Goal: Task Accomplishment & Management: Use online tool/utility

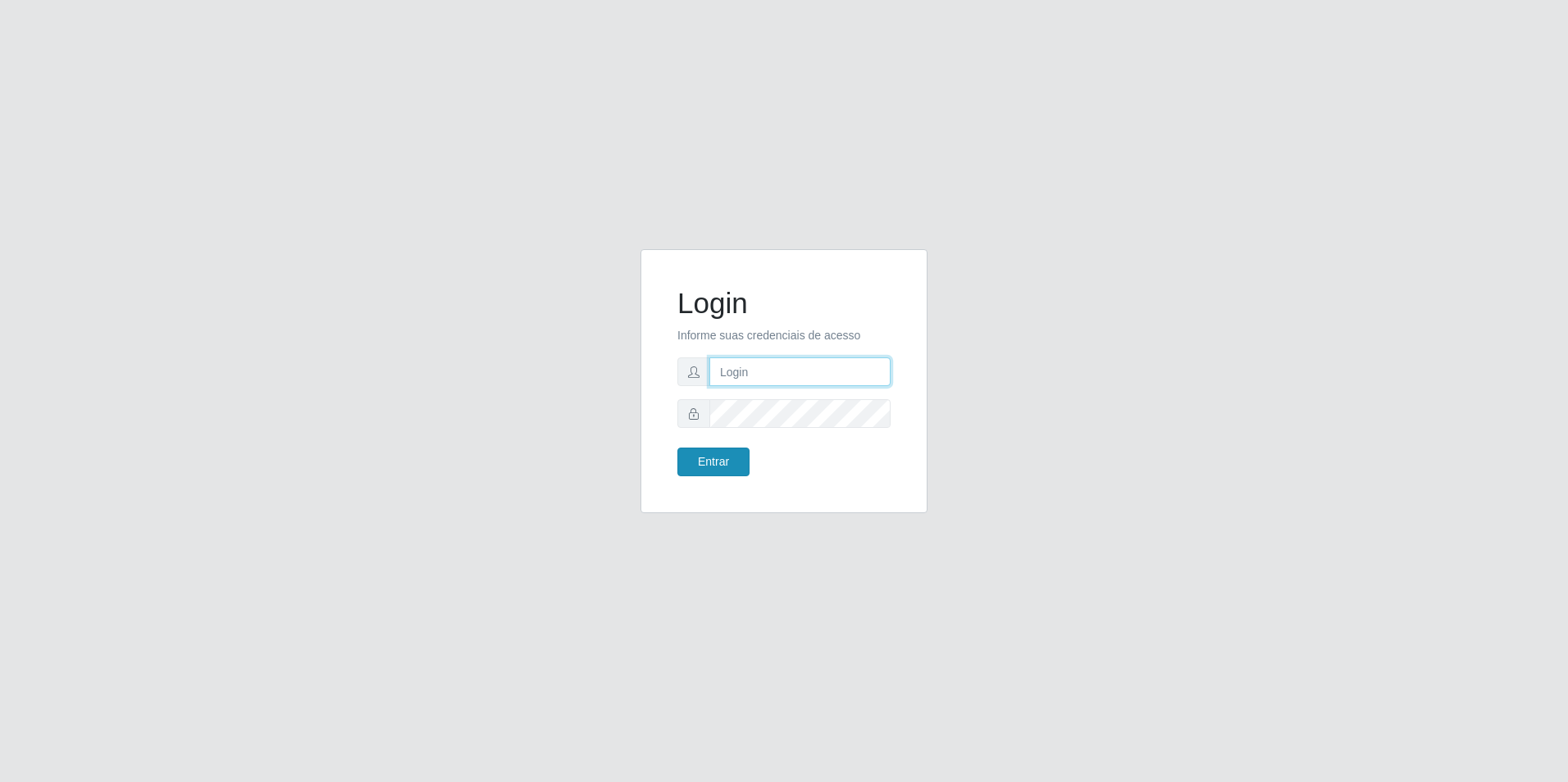
type input "[EMAIL_ADDRESS][DOMAIN_NAME]"
click at [707, 457] on button "Entrar" at bounding box center [713, 462] width 72 height 29
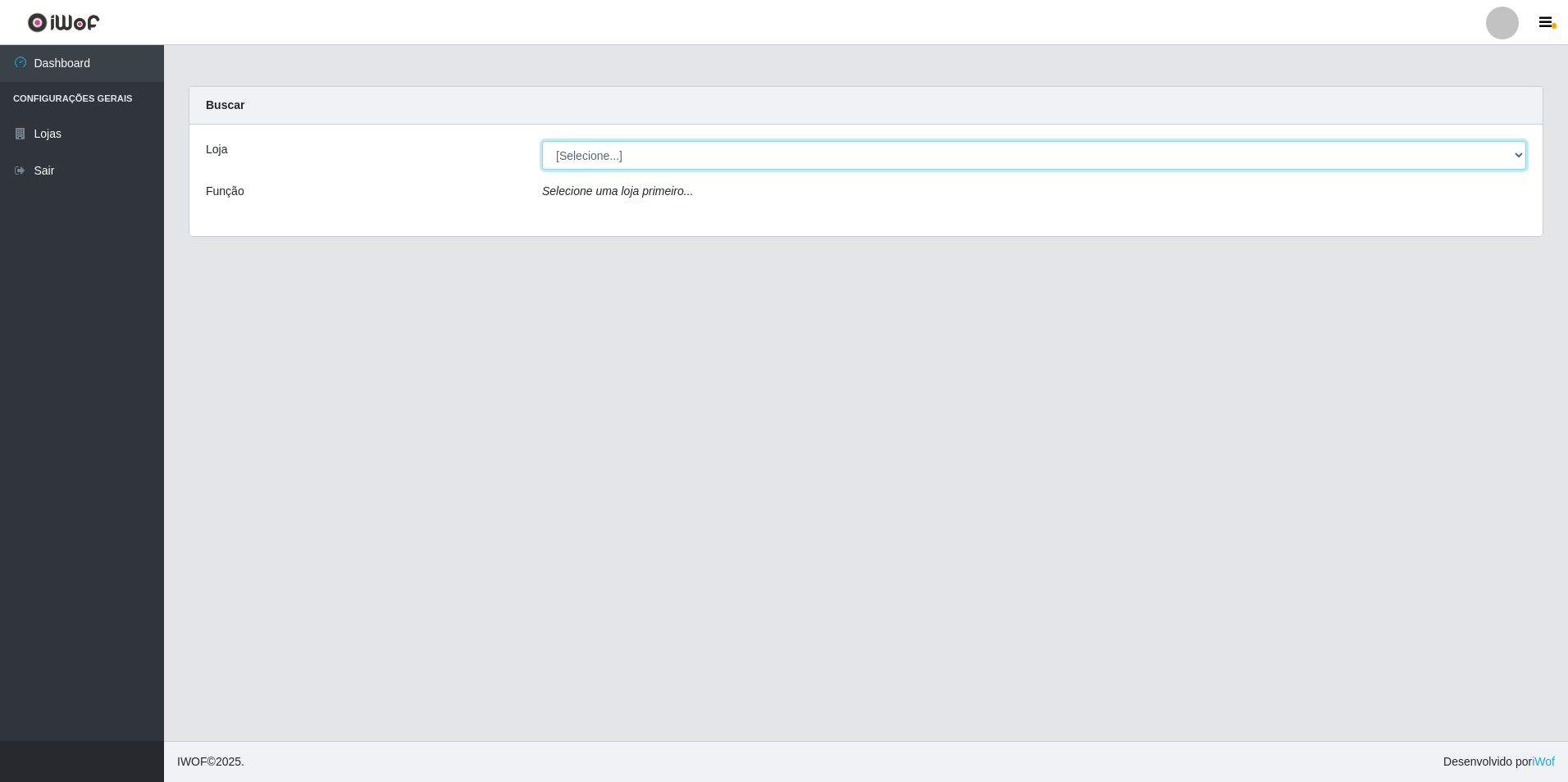
click at [614, 154] on select "[Selecione...] Extrabom - Loja 57 Anchieta" at bounding box center [1034, 155] width 984 height 29
select select "470"
click at [542, 141] on select "[Selecione...] Extrabom - Loja 57 Anchieta" at bounding box center [1034, 155] width 984 height 29
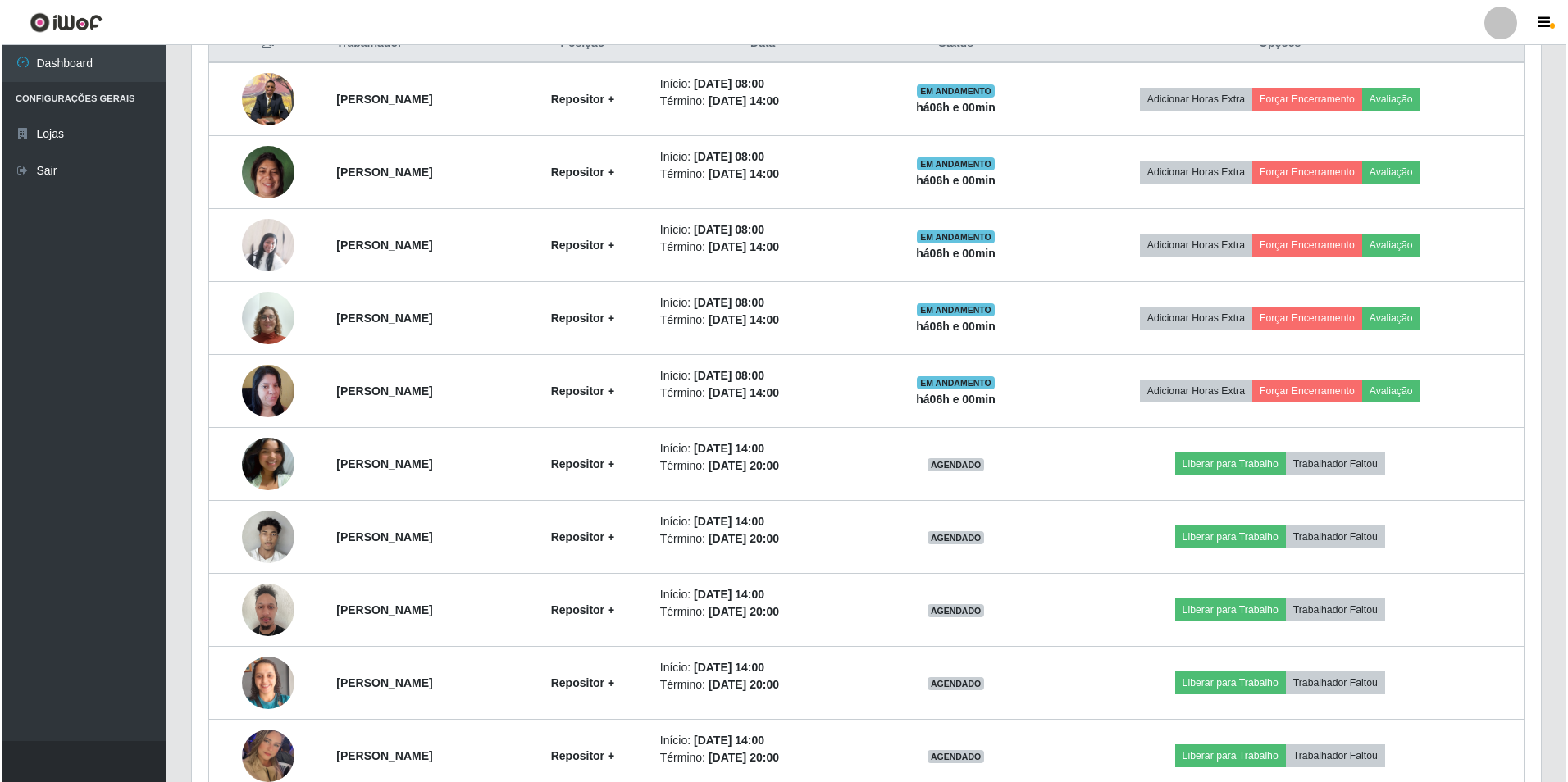
scroll to position [745, 0]
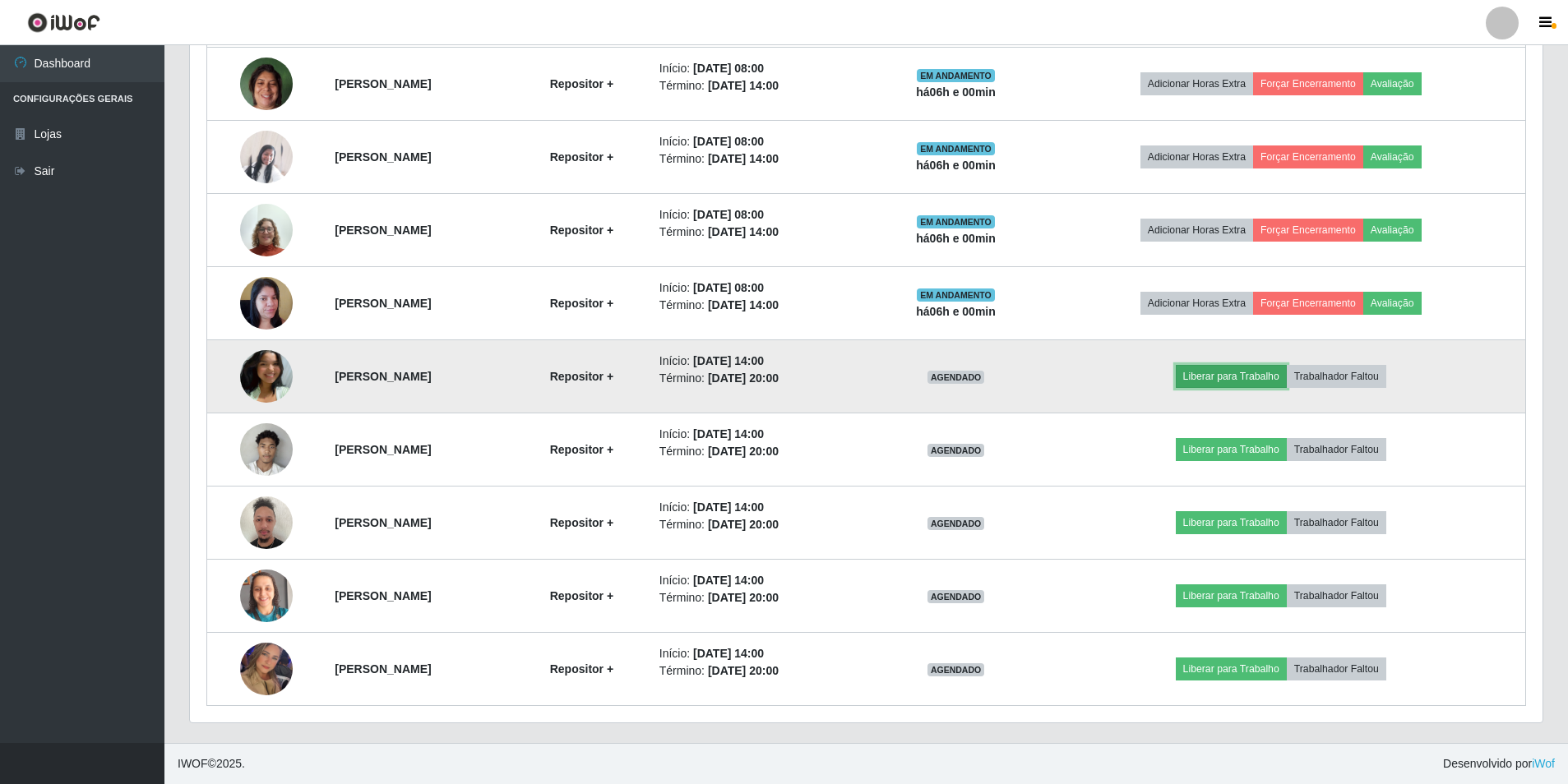
click at [1243, 379] on button "Liberar para Trabalho" at bounding box center [1230, 377] width 111 height 23
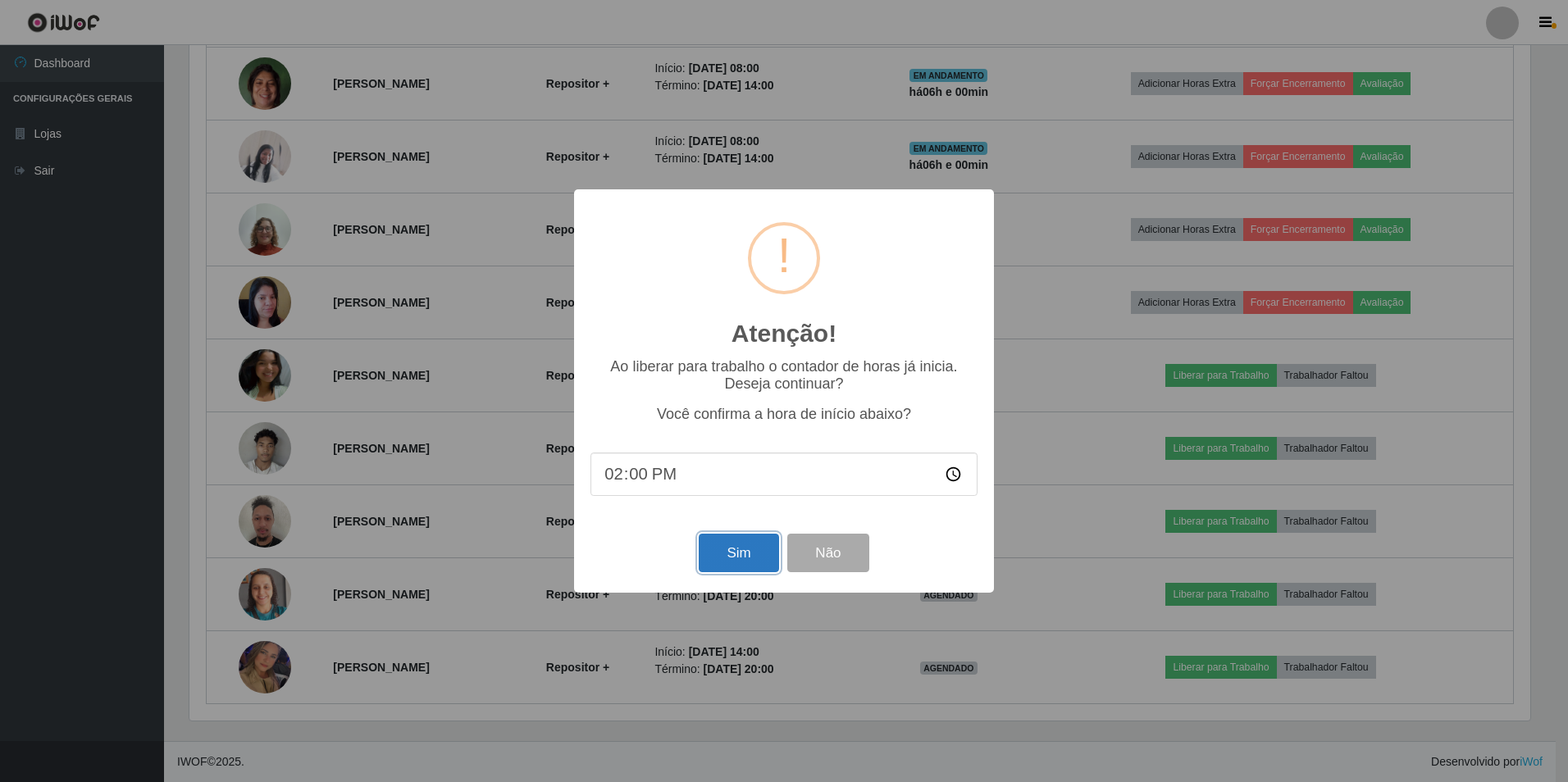
click at [737, 553] on button "Sim" at bounding box center [738, 553] width 79 height 38
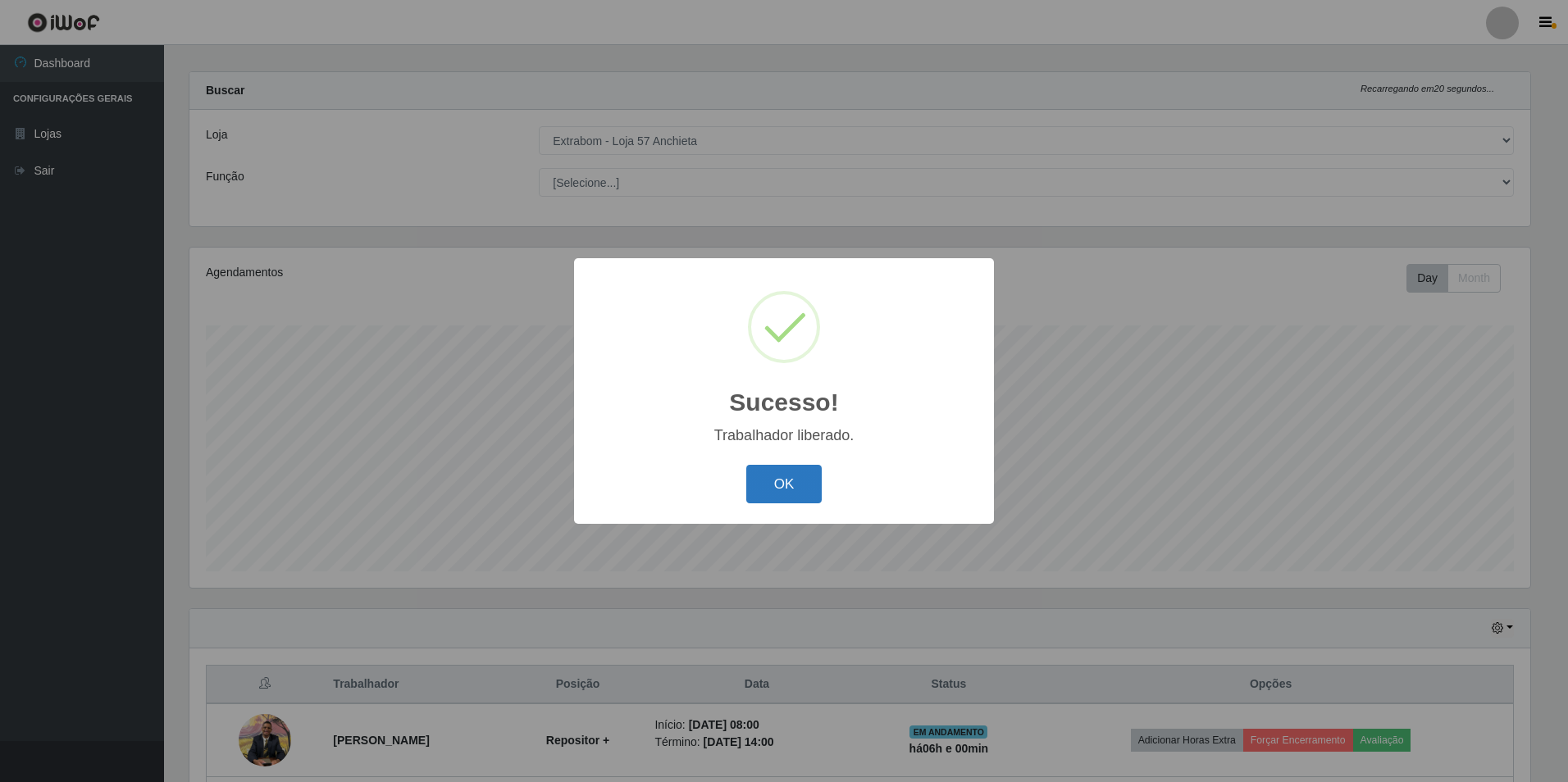
click at [794, 500] on button "OK" at bounding box center [784, 484] width 76 height 38
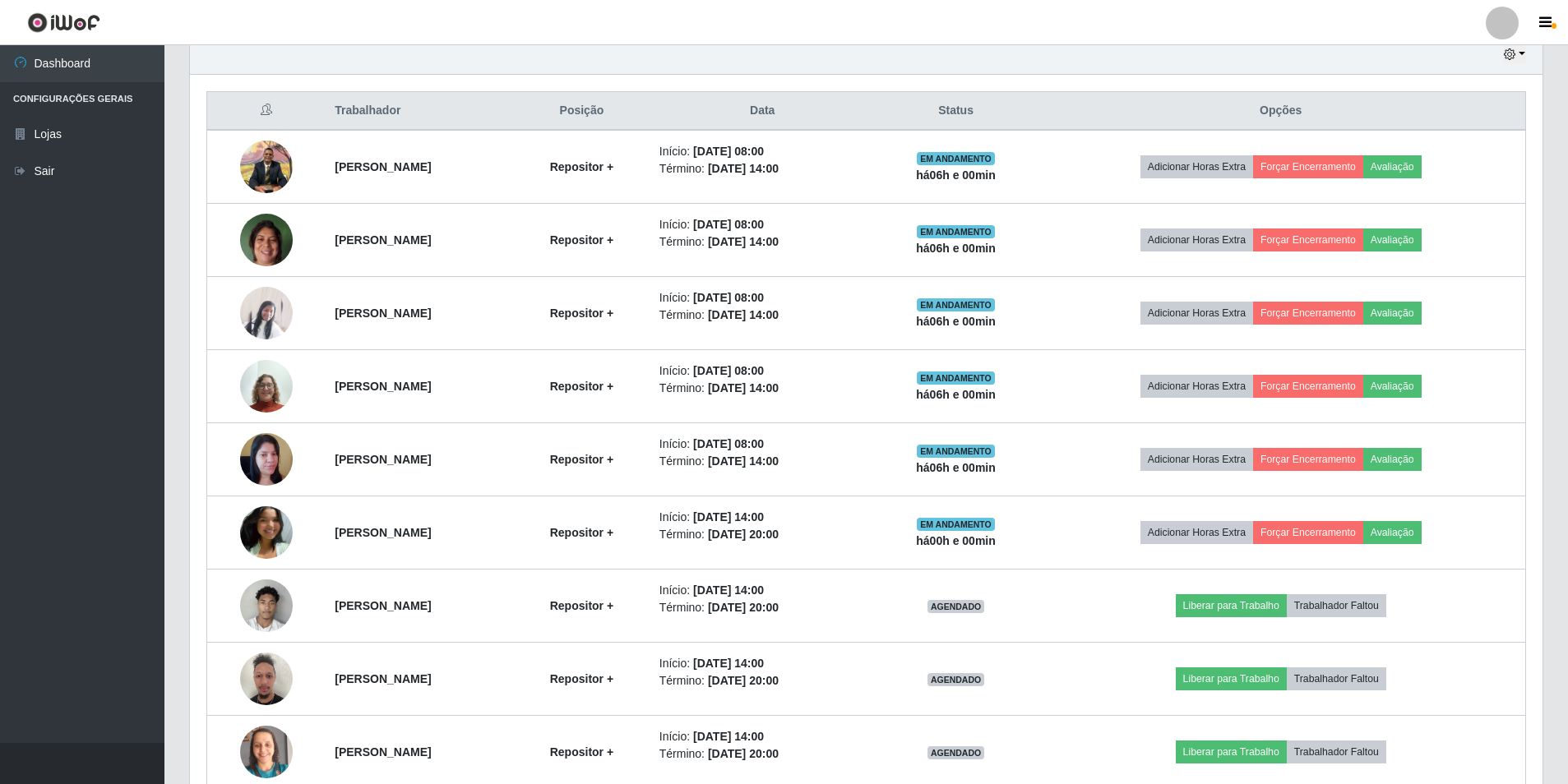
scroll to position [672, 0]
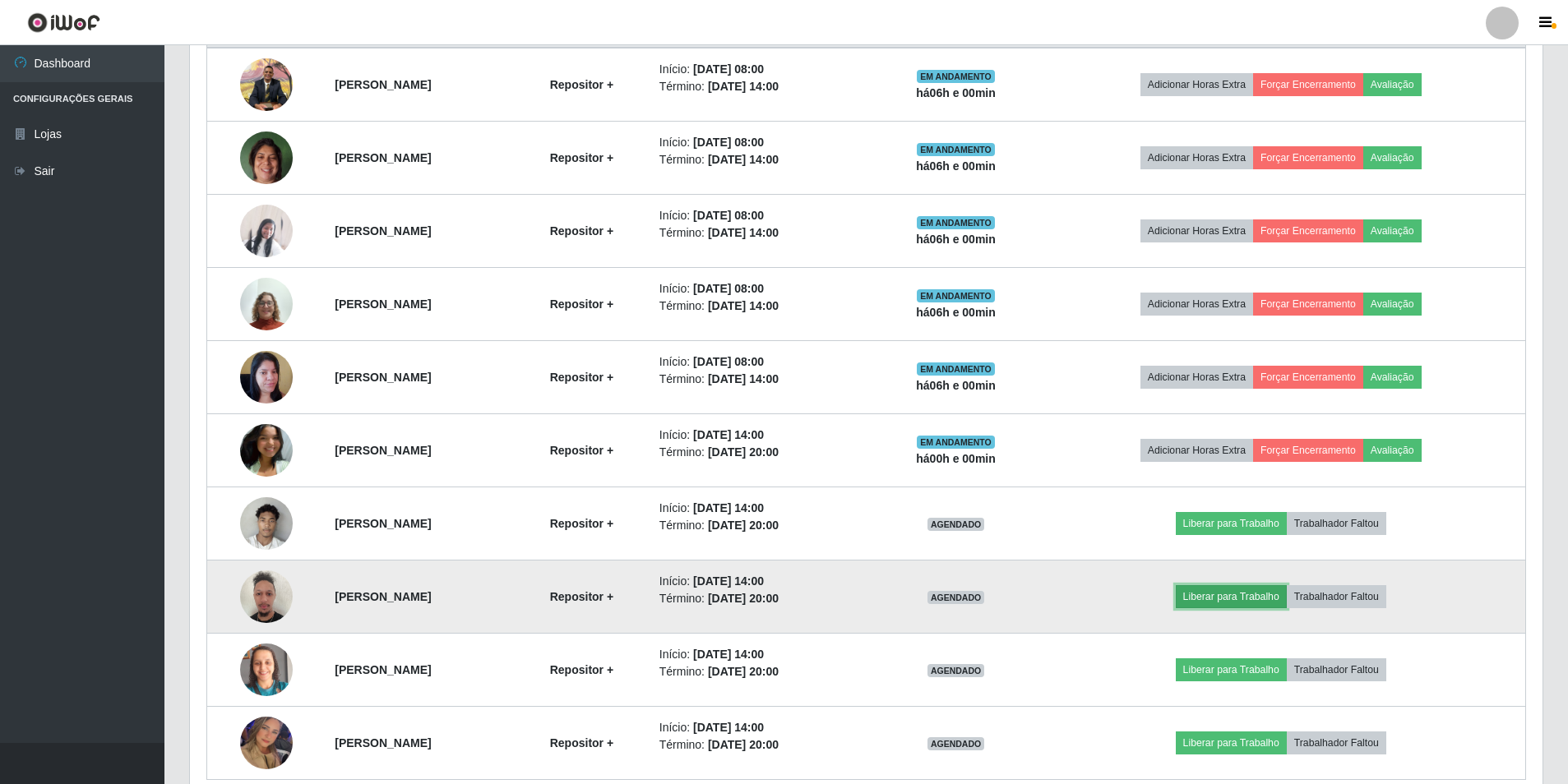
click at [1253, 599] on button "Liberar para Trabalho" at bounding box center [1230, 597] width 111 height 23
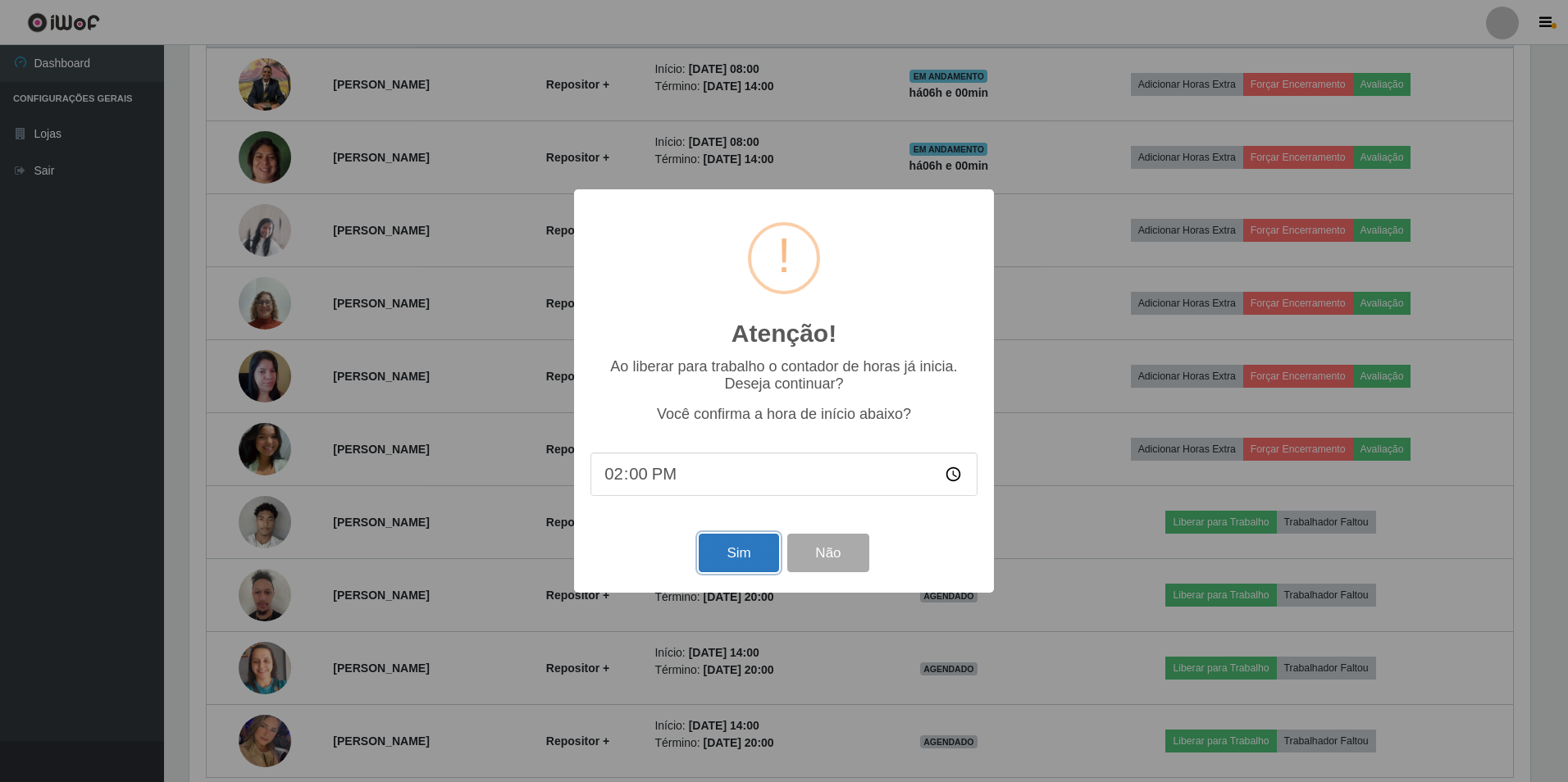
click at [717, 561] on button "Sim" at bounding box center [738, 553] width 79 height 38
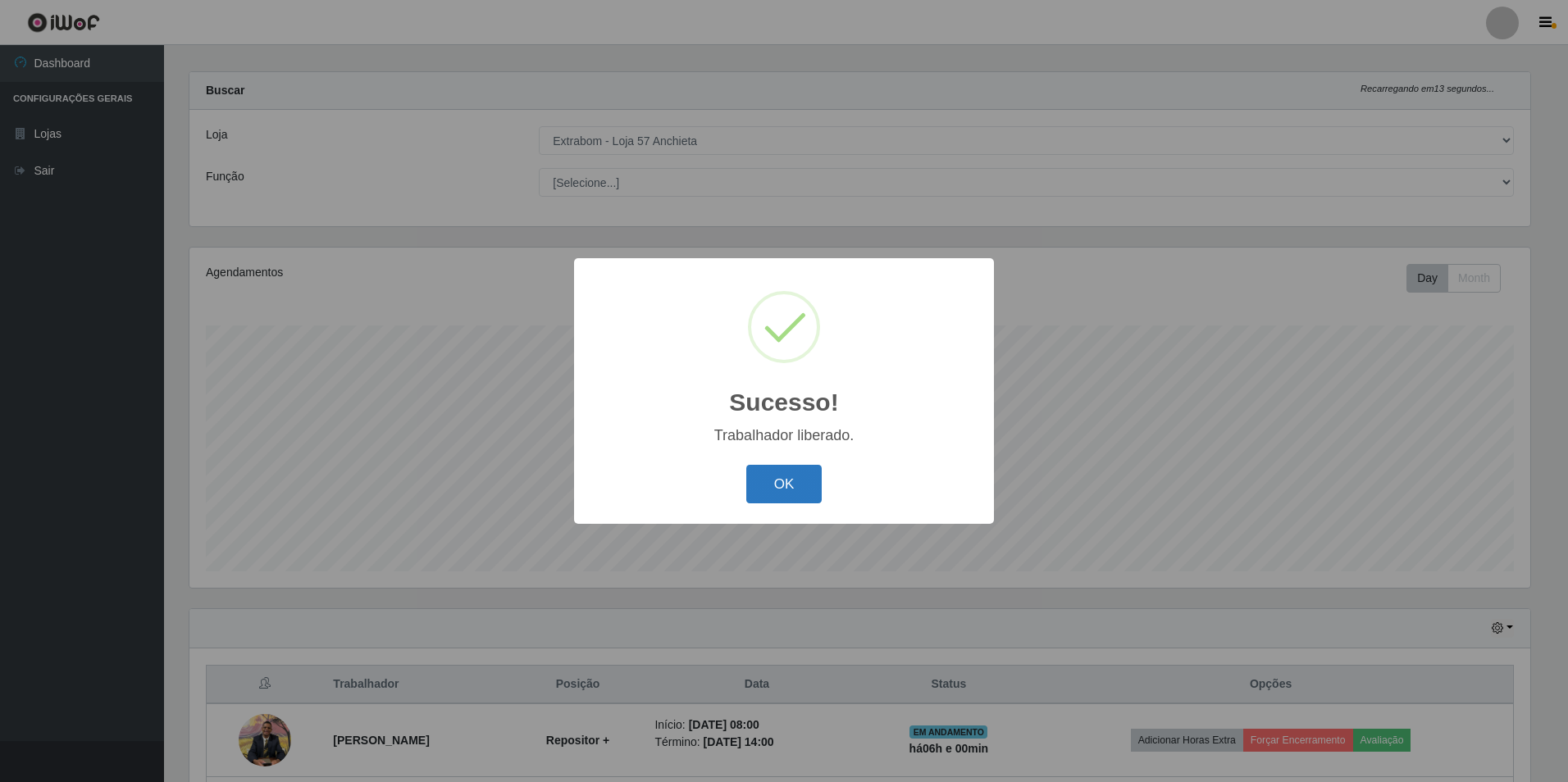
click at [785, 486] on button "OK" at bounding box center [784, 484] width 76 height 38
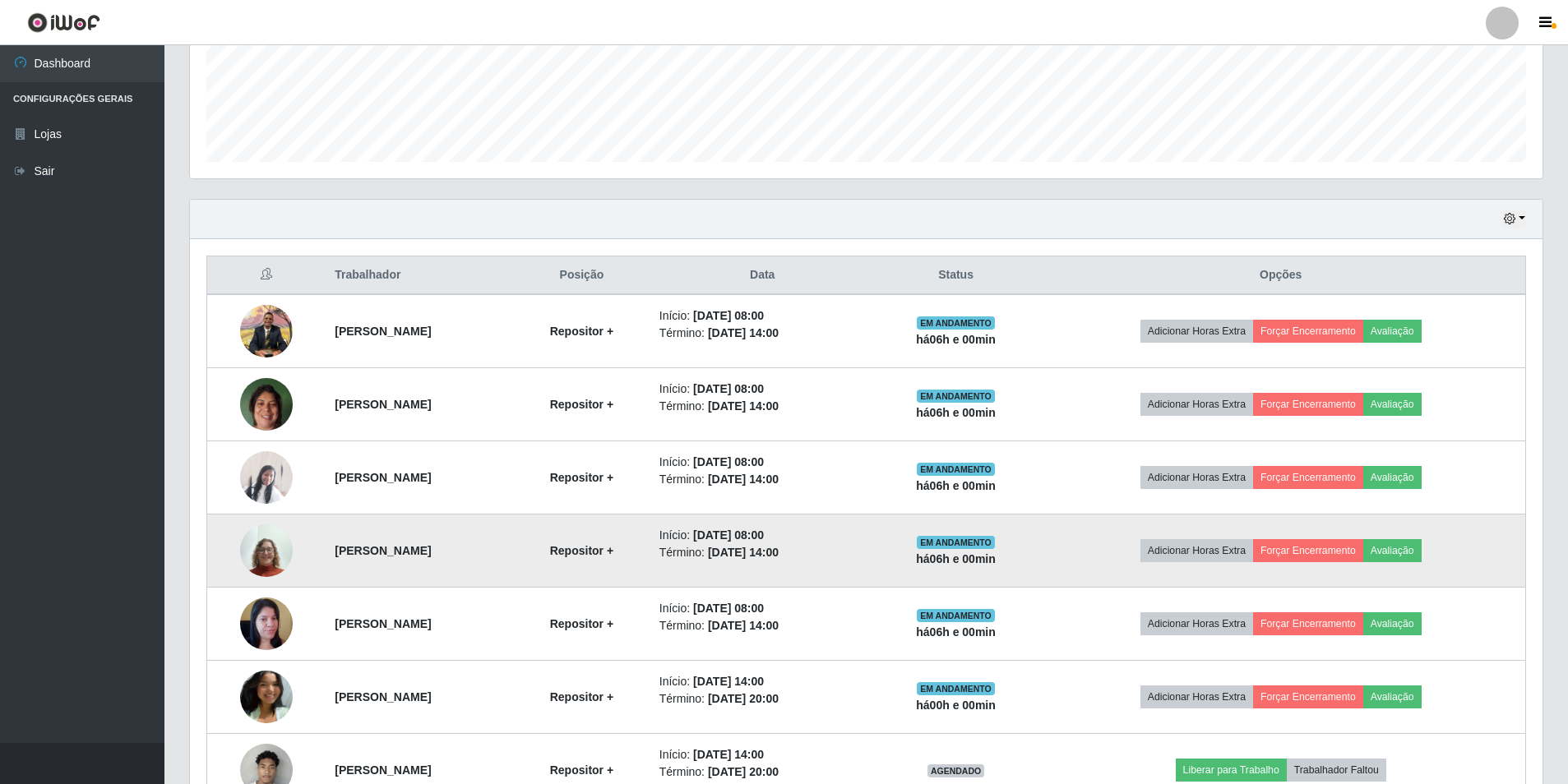
scroll to position [508, 0]
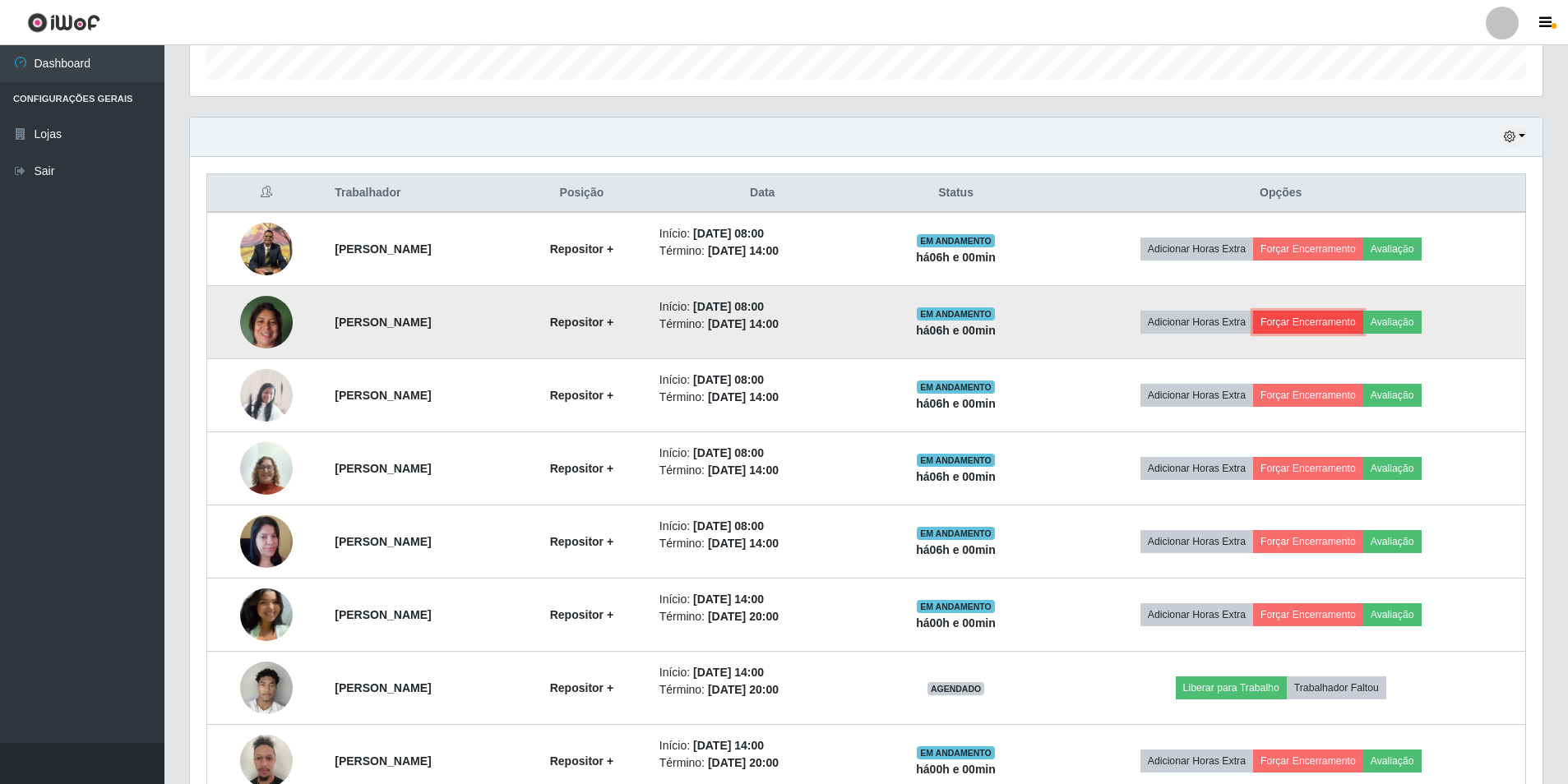
click at [1347, 329] on button "Forçar Encerramento" at bounding box center [1307, 322] width 110 height 23
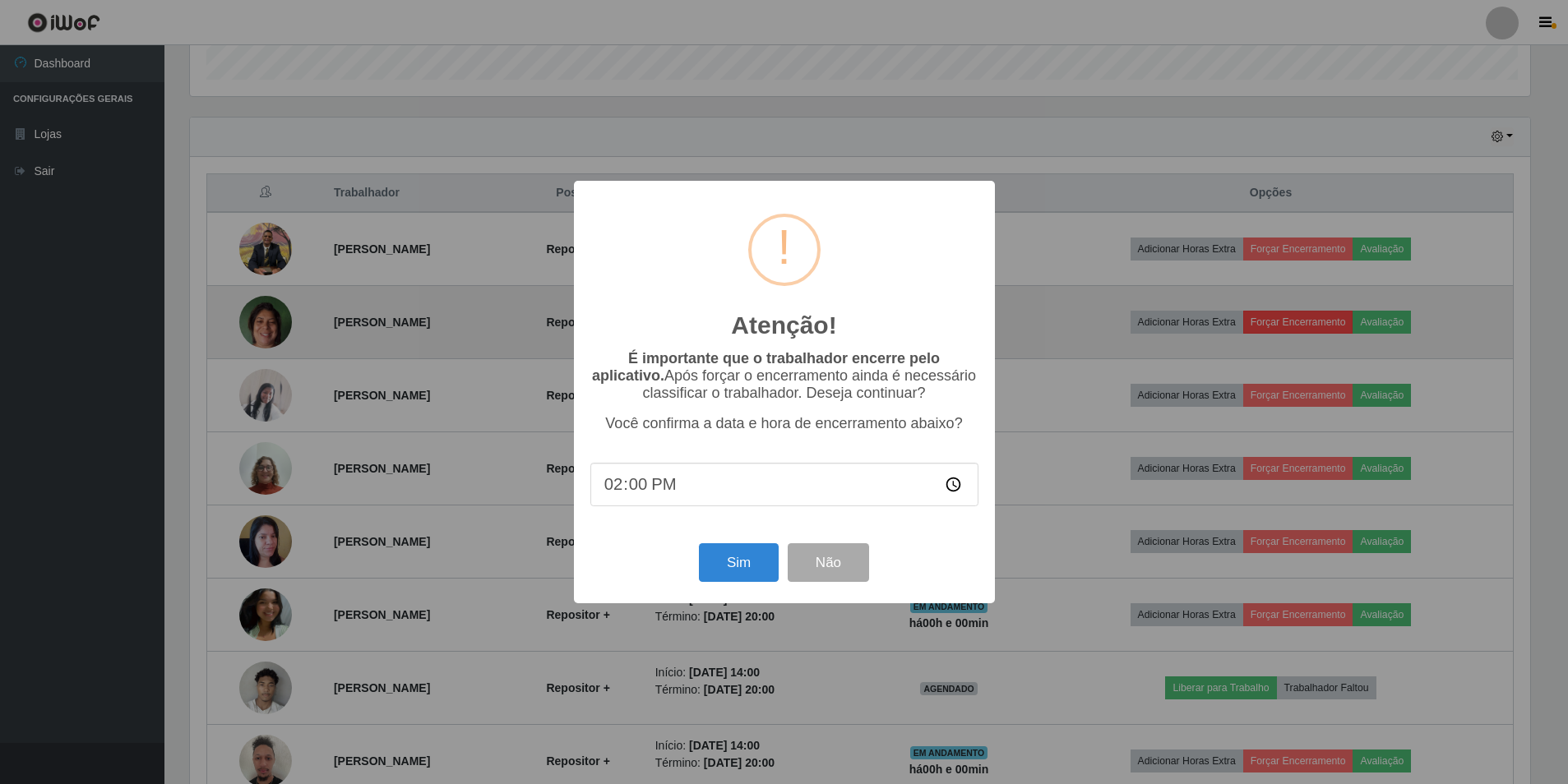
scroll to position [341, 1344]
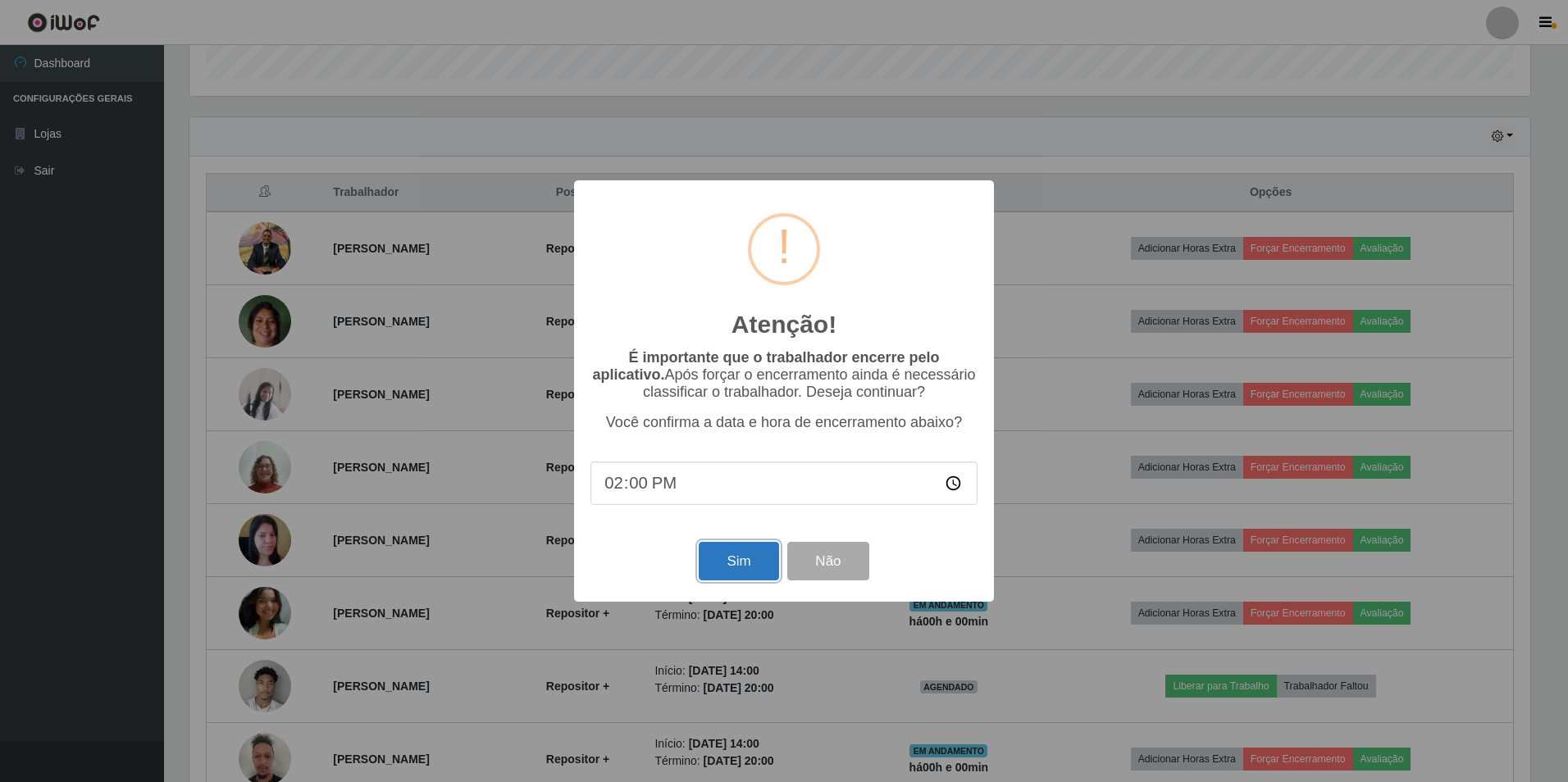
click at [704, 581] on button "Sim" at bounding box center [738, 561] width 79 height 38
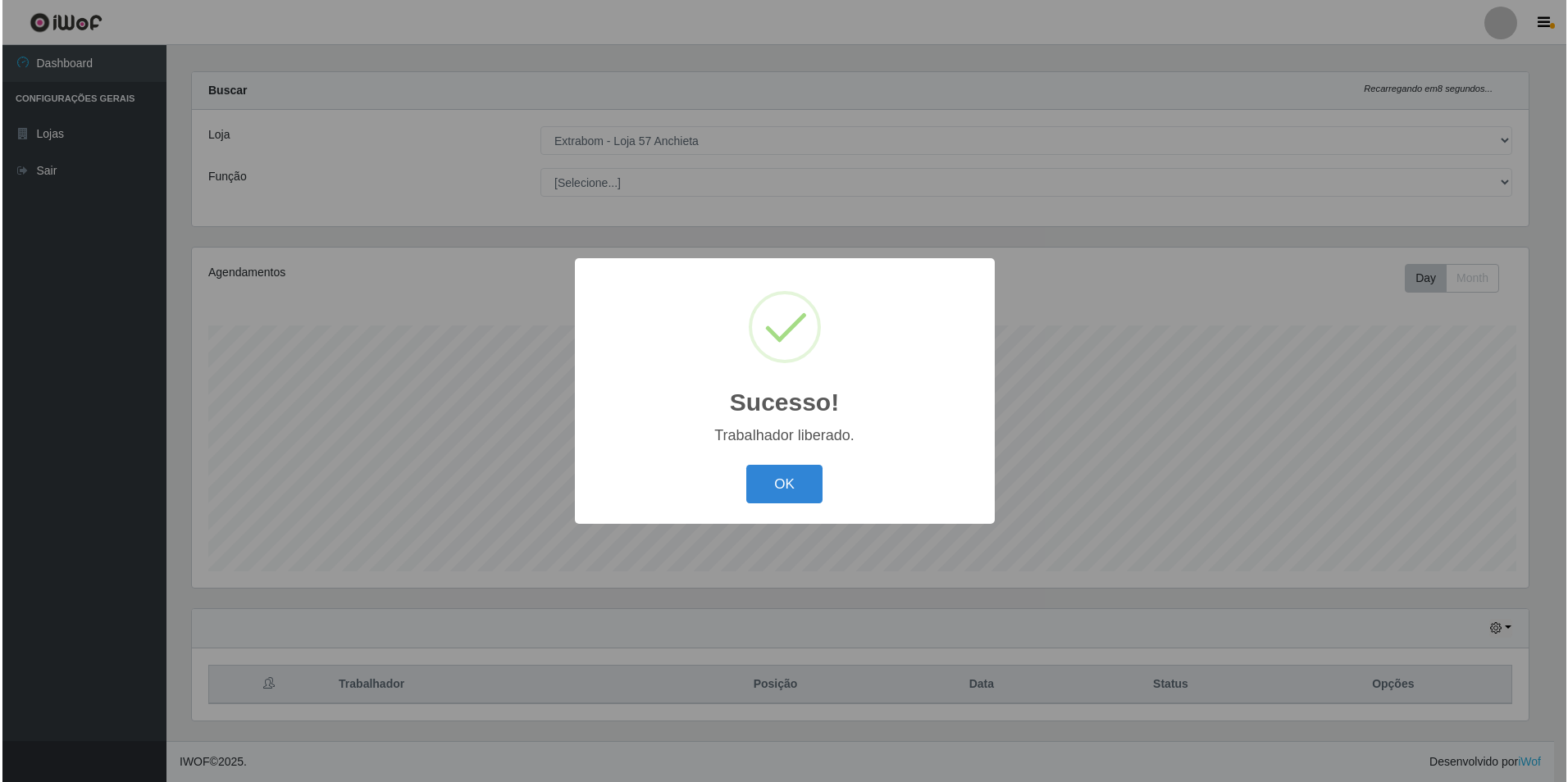
scroll to position [0, 0]
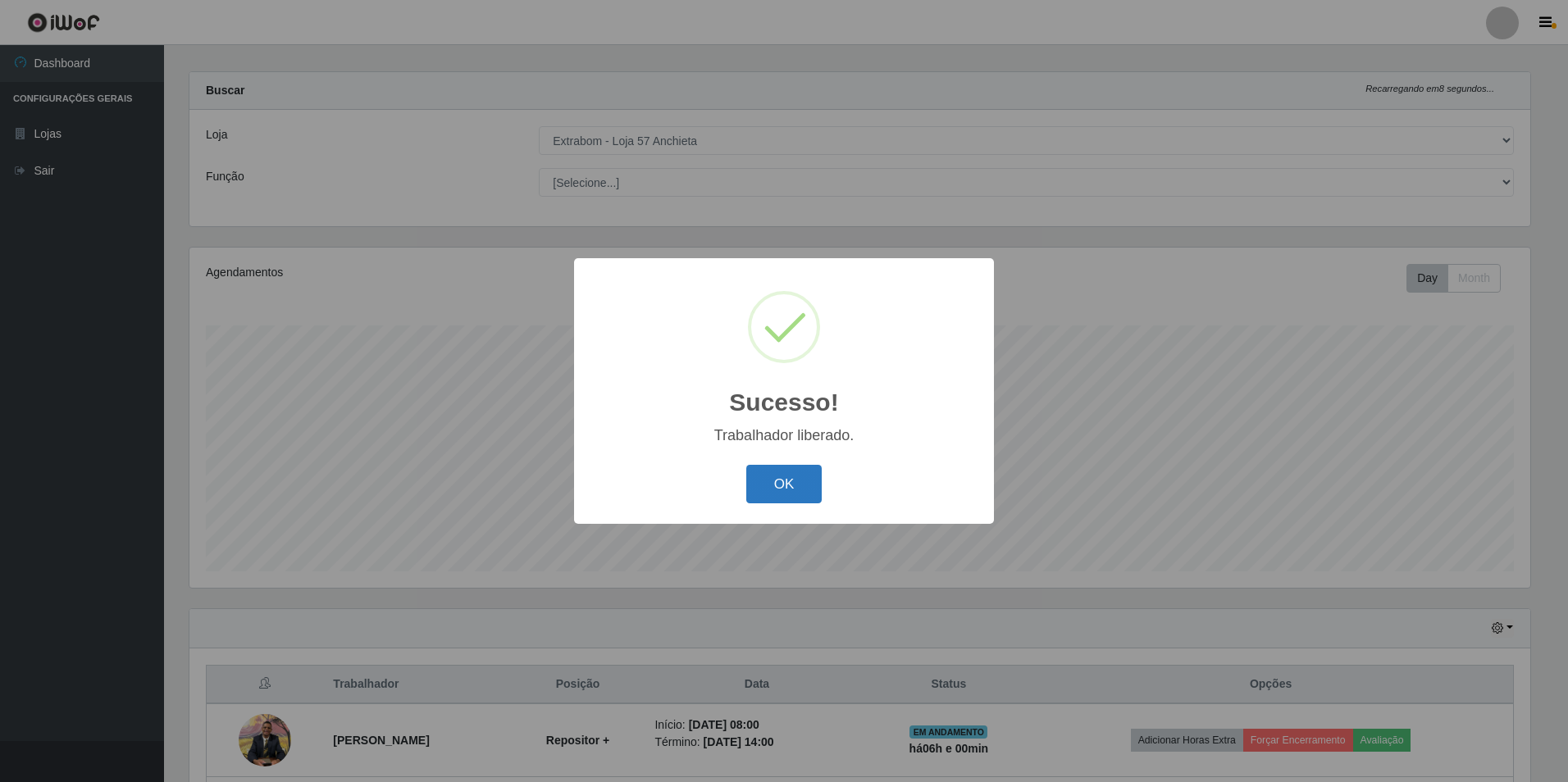
click at [807, 477] on button "OK" at bounding box center [784, 484] width 76 height 38
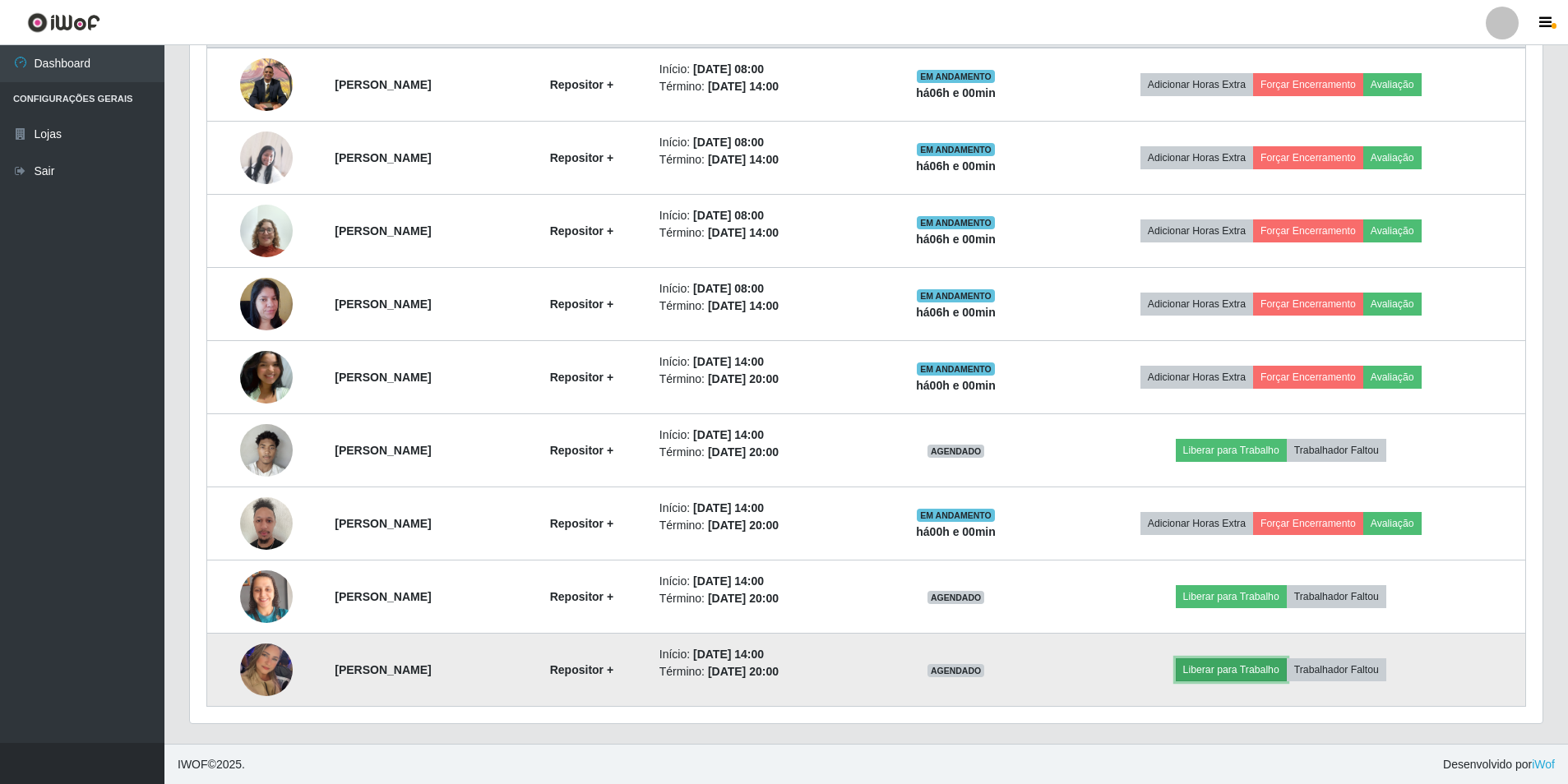
click at [1268, 667] on button "Liberar para Trabalho" at bounding box center [1230, 670] width 111 height 23
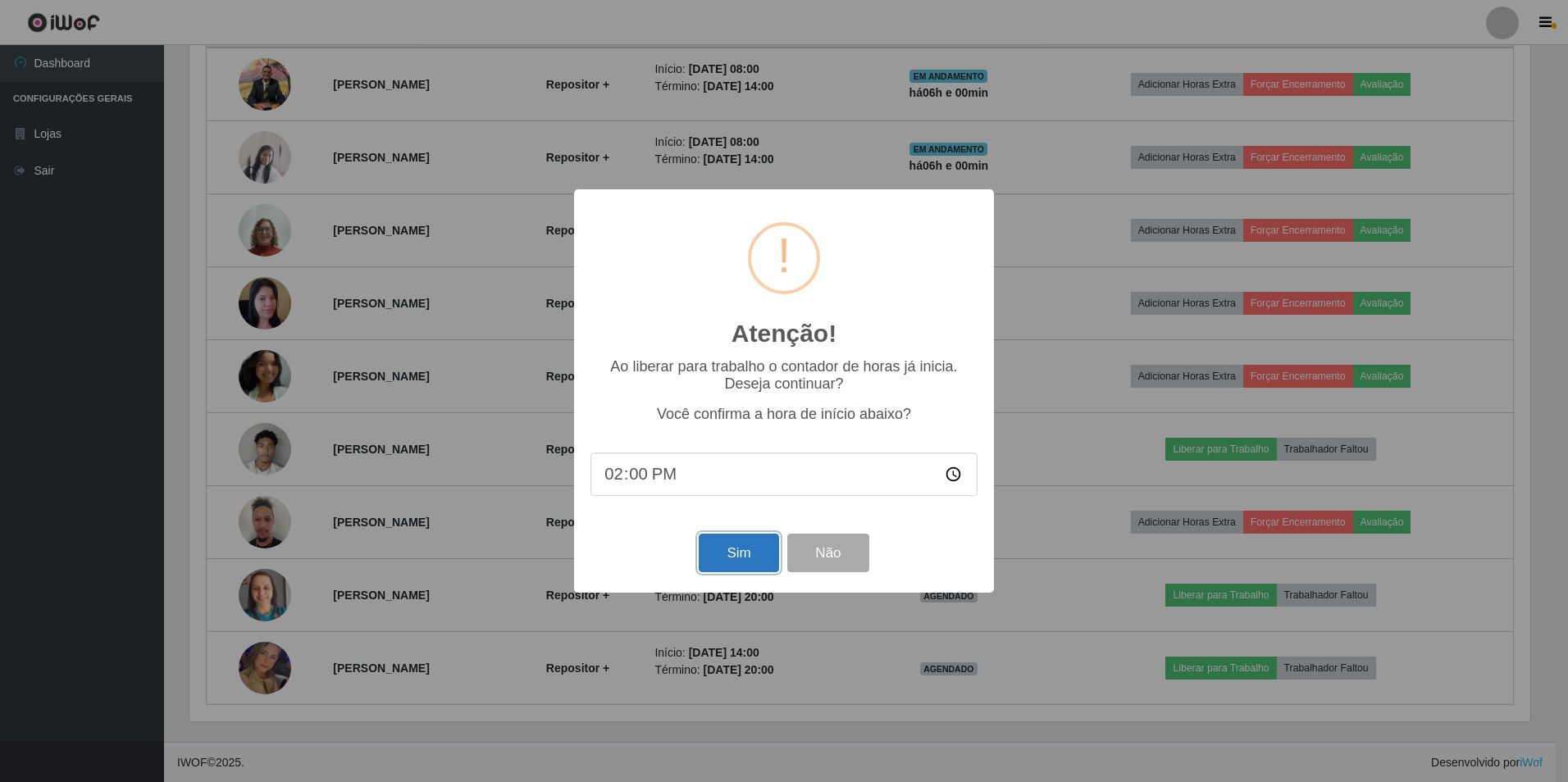
click at [722, 557] on button "Sim" at bounding box center [738, 553] width 79 height 38
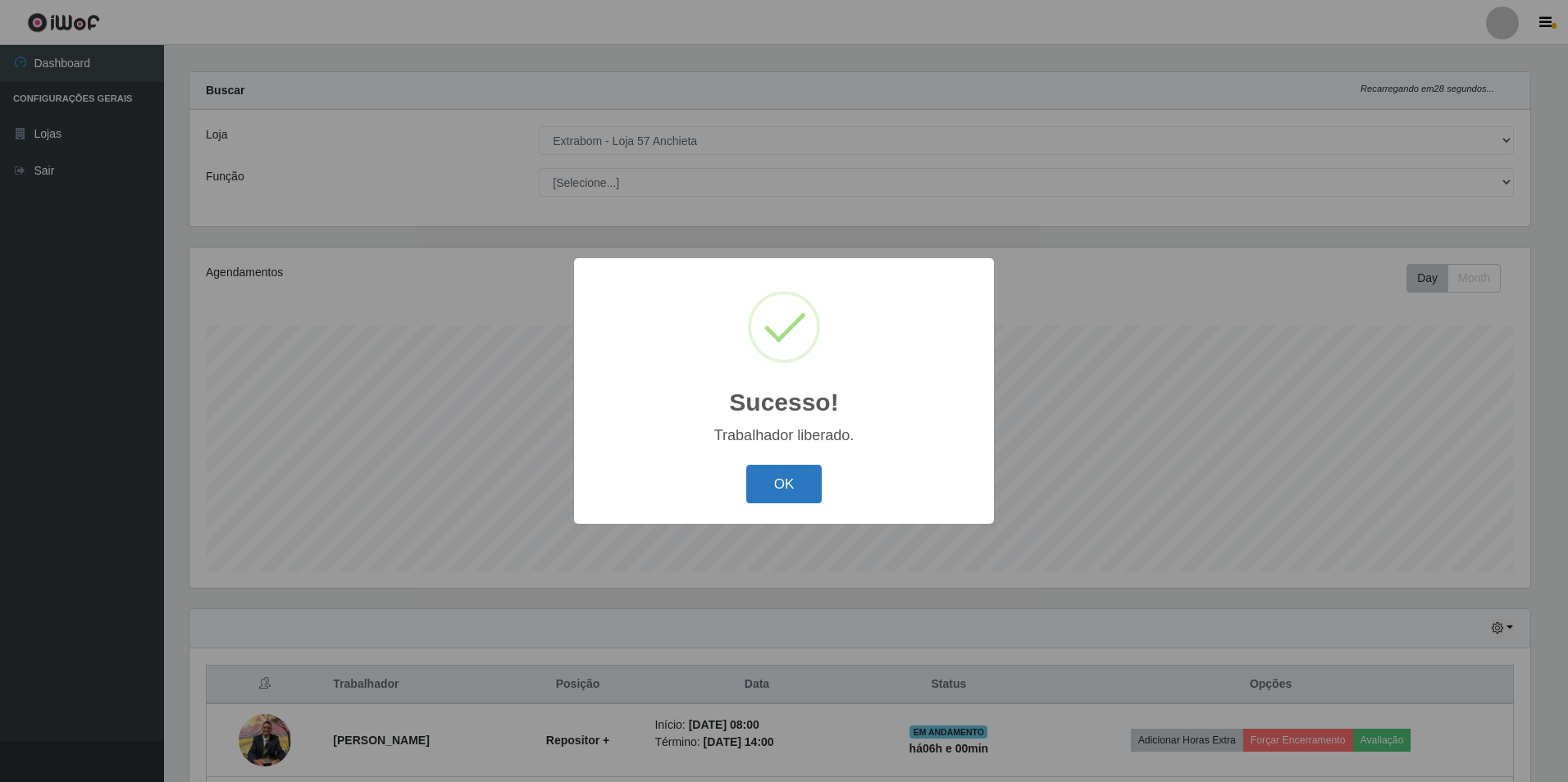
click at [761, 496] on button "OK" at bounding box center [784, 484] width 76 height 38
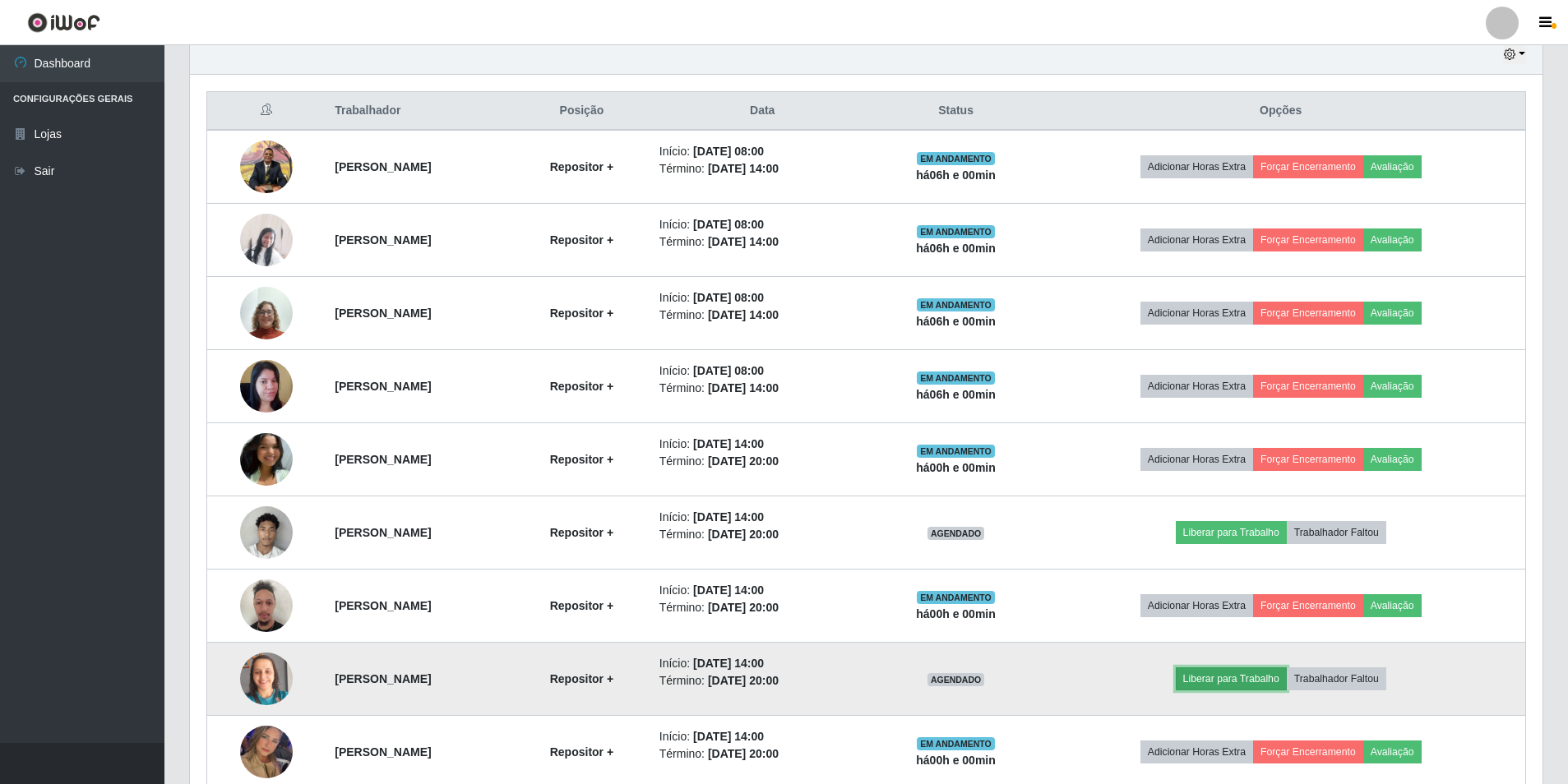
click at [1275, 683] on button "Liberar para Trabalho" at bounding box center [1230, 679] width 111 height 23
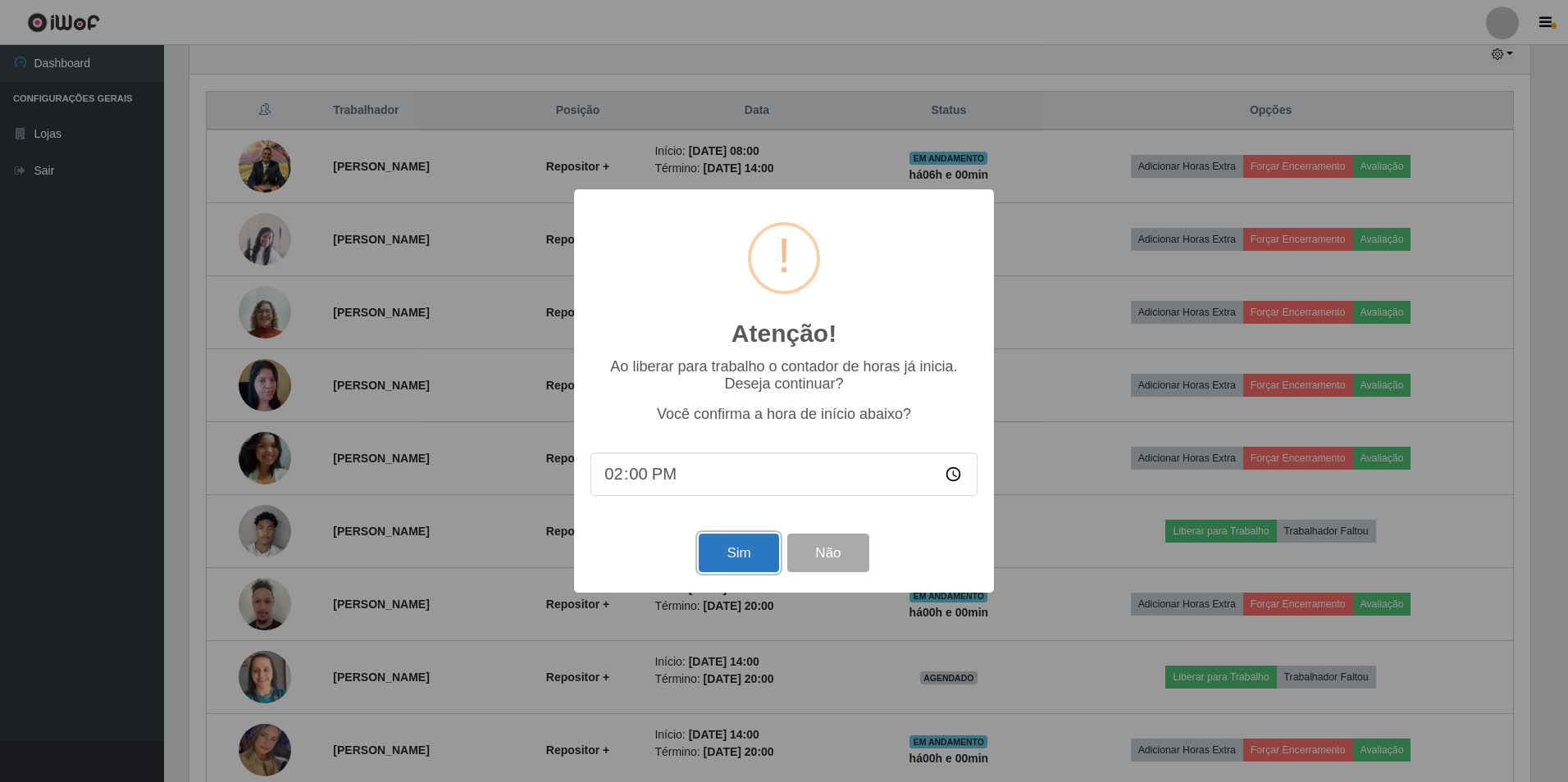
click at [735, 555] on button "Sim" at bounding box center [738, 553] width 79 height 38
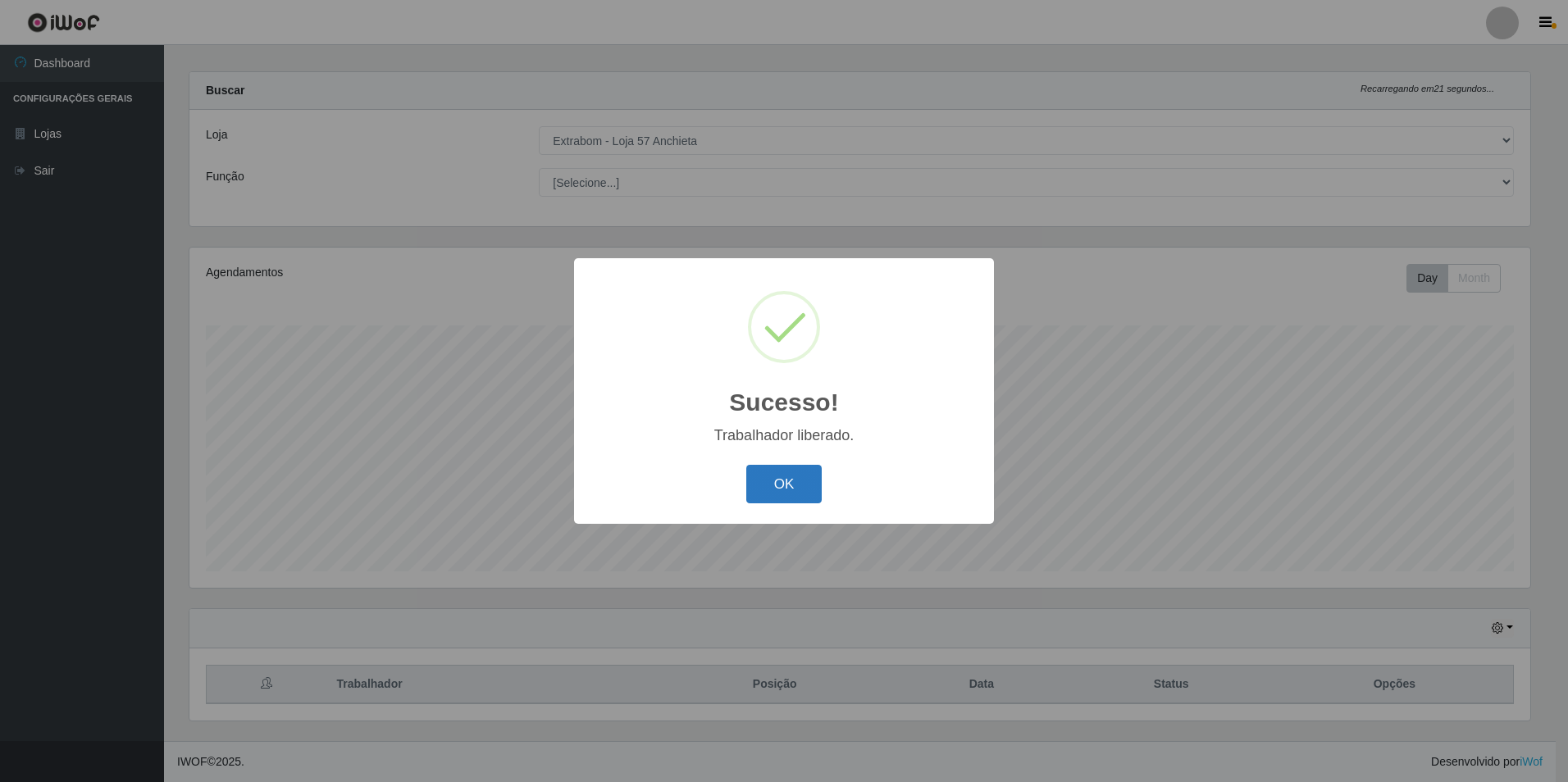
click at [778, 485] on button "OK" at bounding box center [784, 484] width 76 height 38
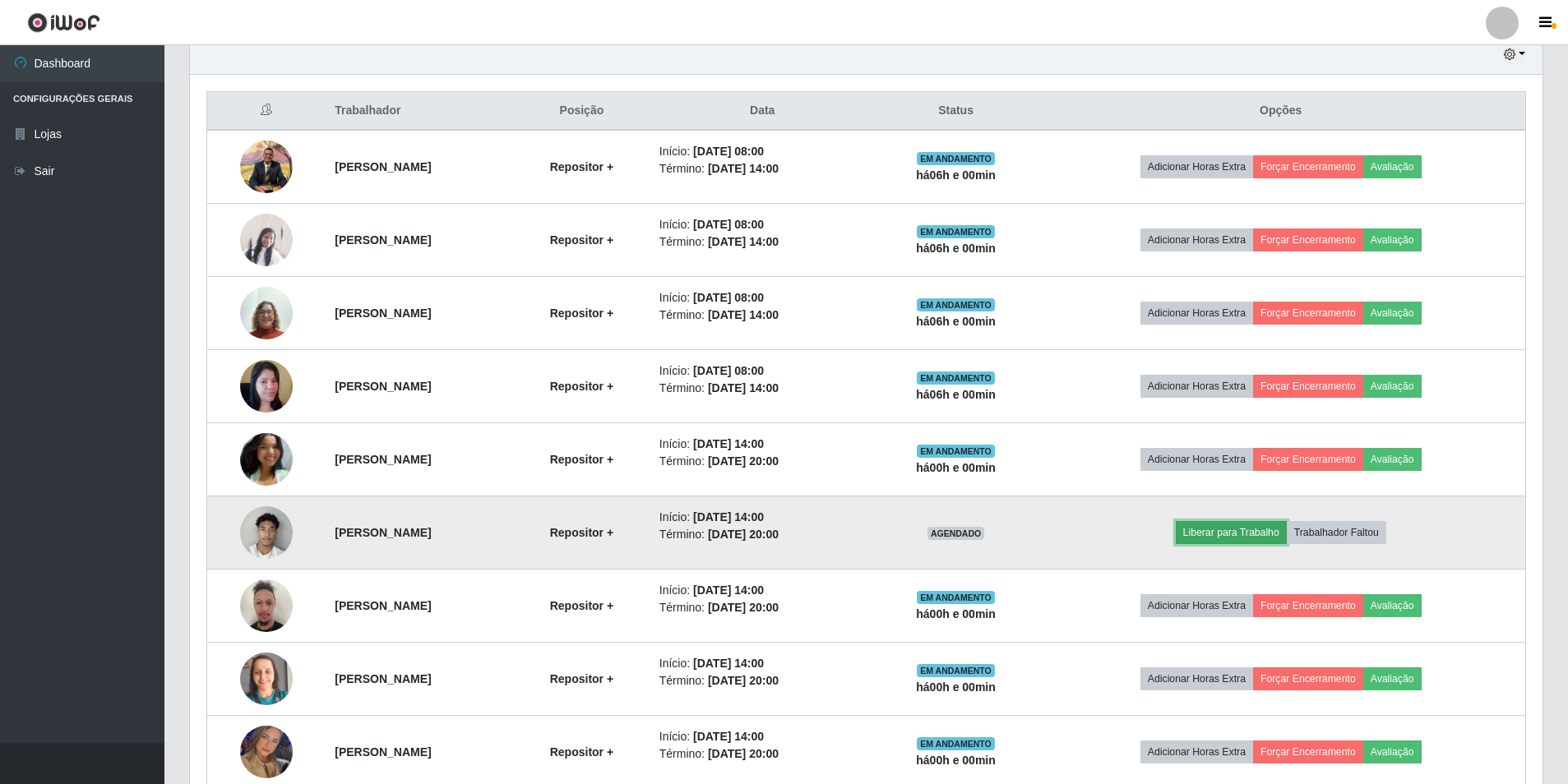
click at [1244, 538] on button "Liberar para Trabalho" at bounding box center [1230, 533] width 111 height 23
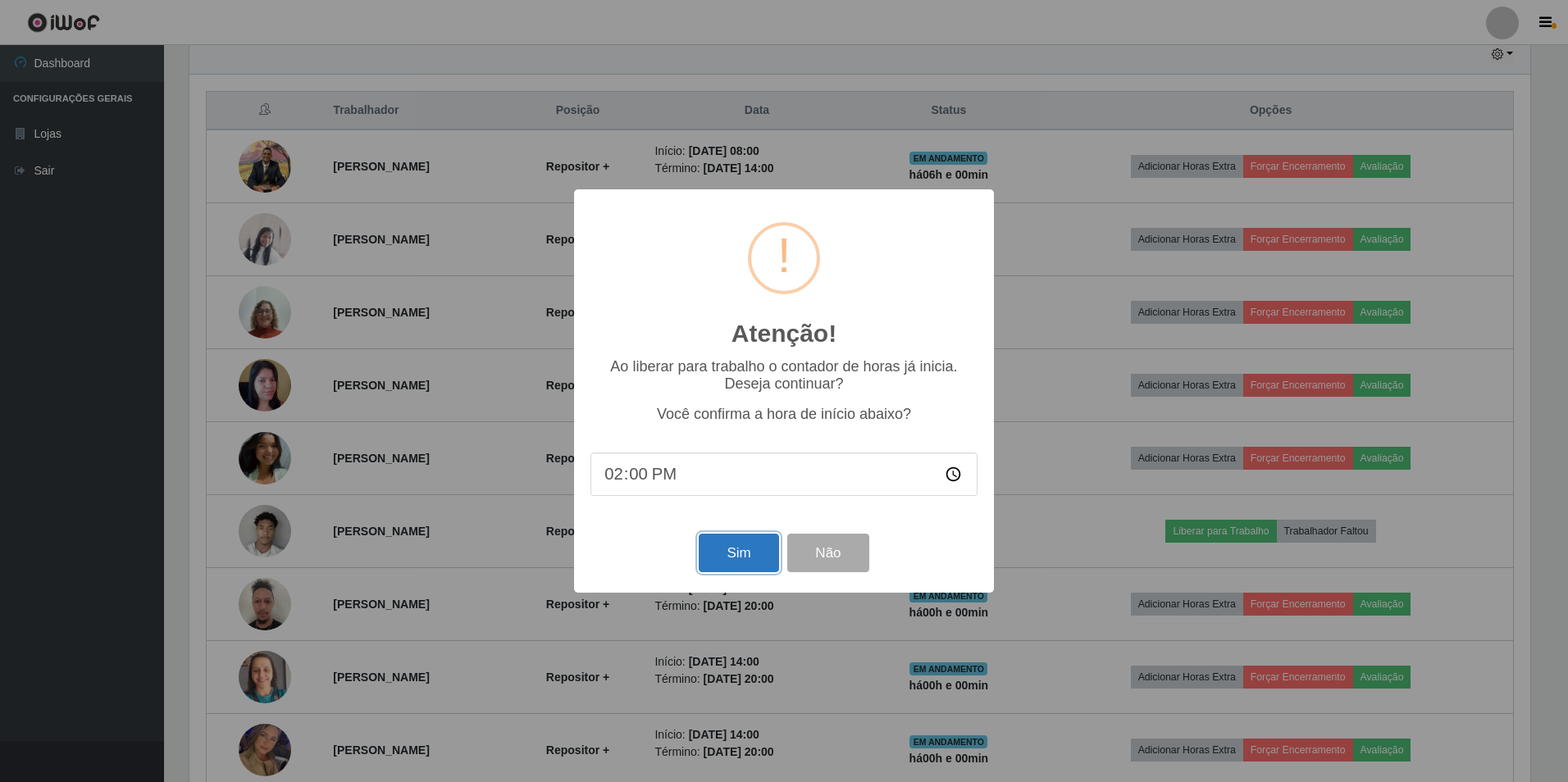
click at [746, 547] on button "Sim" at bounding box center [738, 553] width 79 height 38
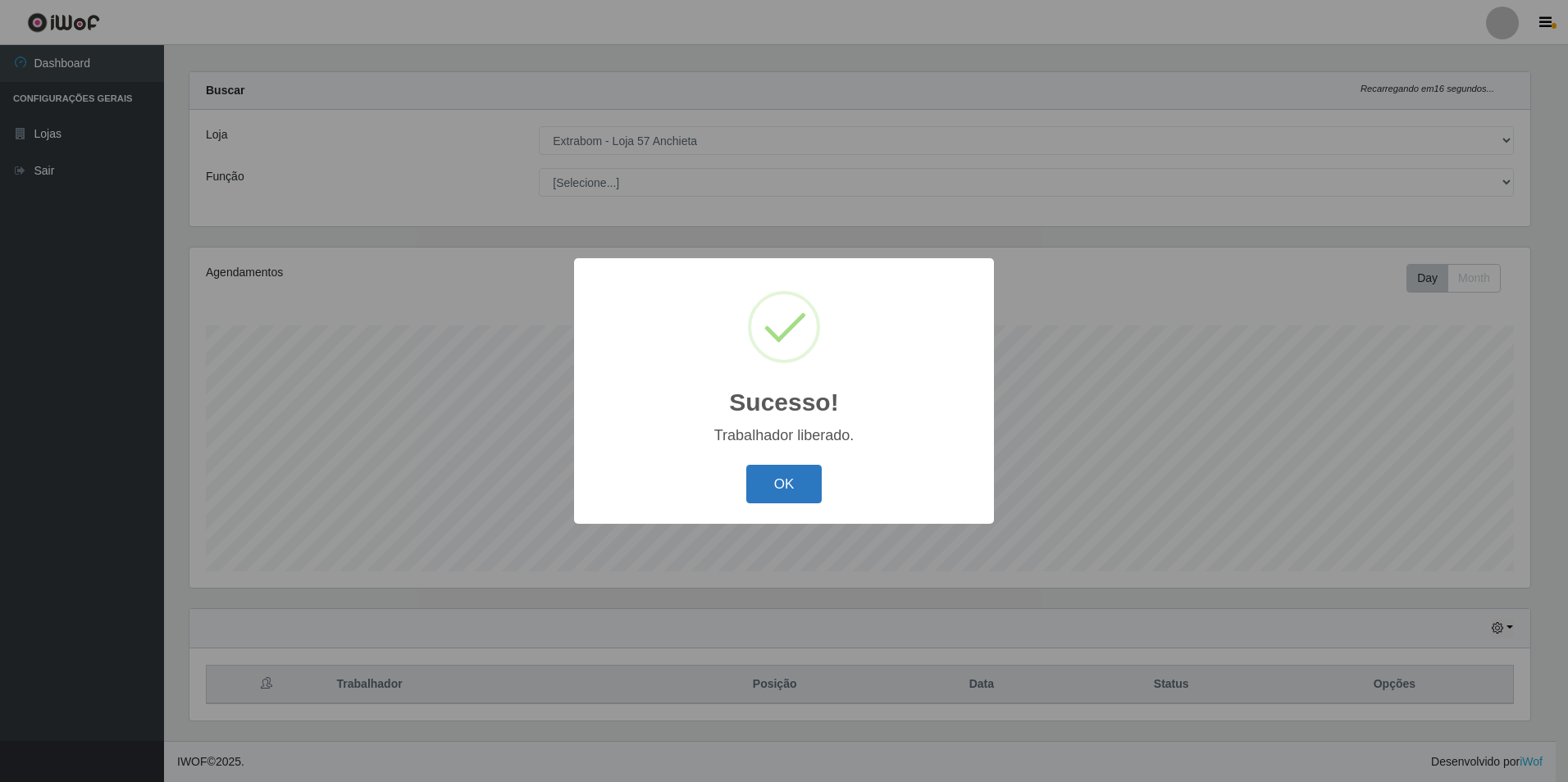
click at [810, 483] on button "OK" at bounding box center [784, 484] width 76 height 38
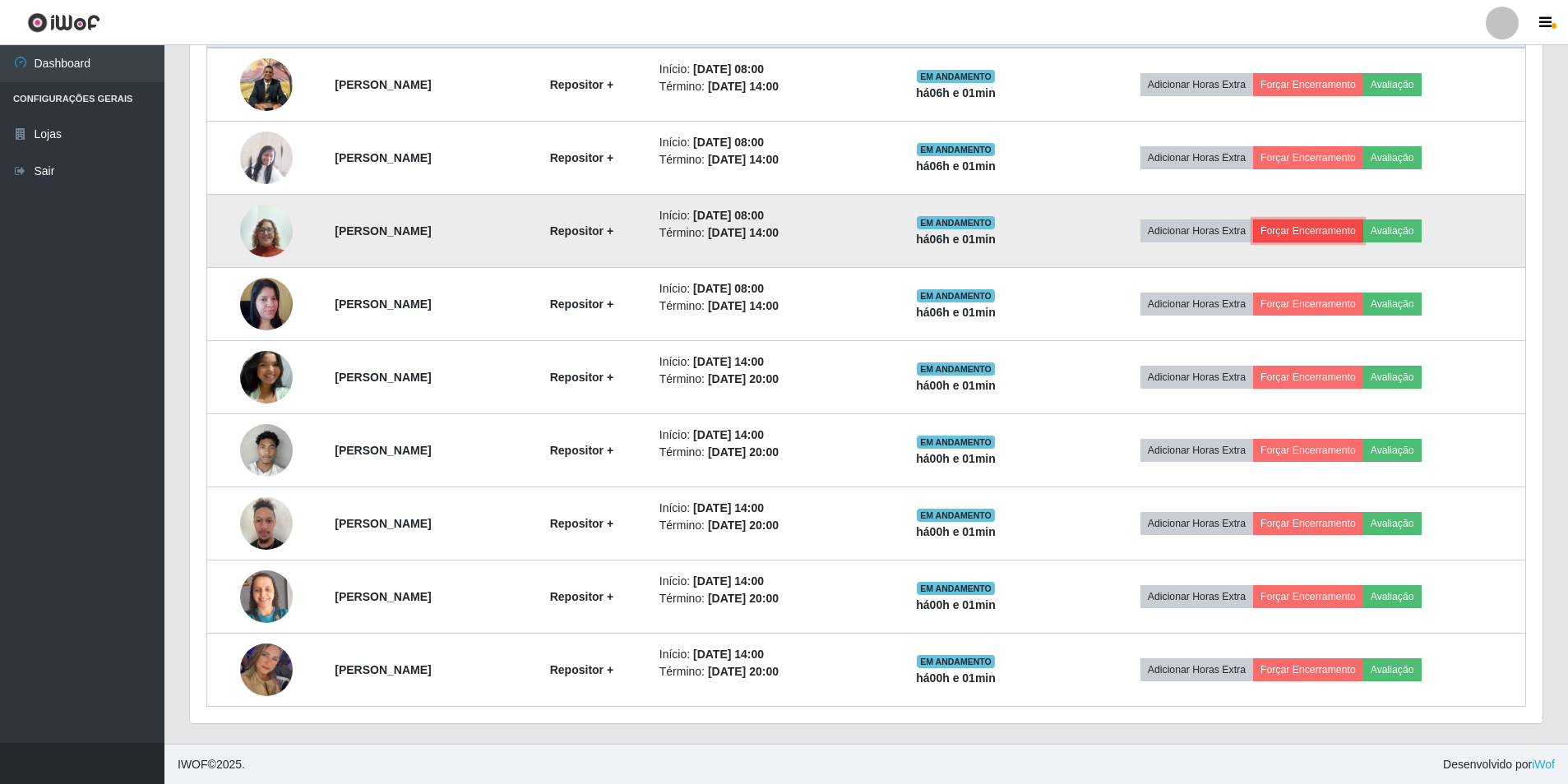
click at [1360, 229] on button "Forçar Encerramento" at bounding box center [1307, 231] width 110 height 23
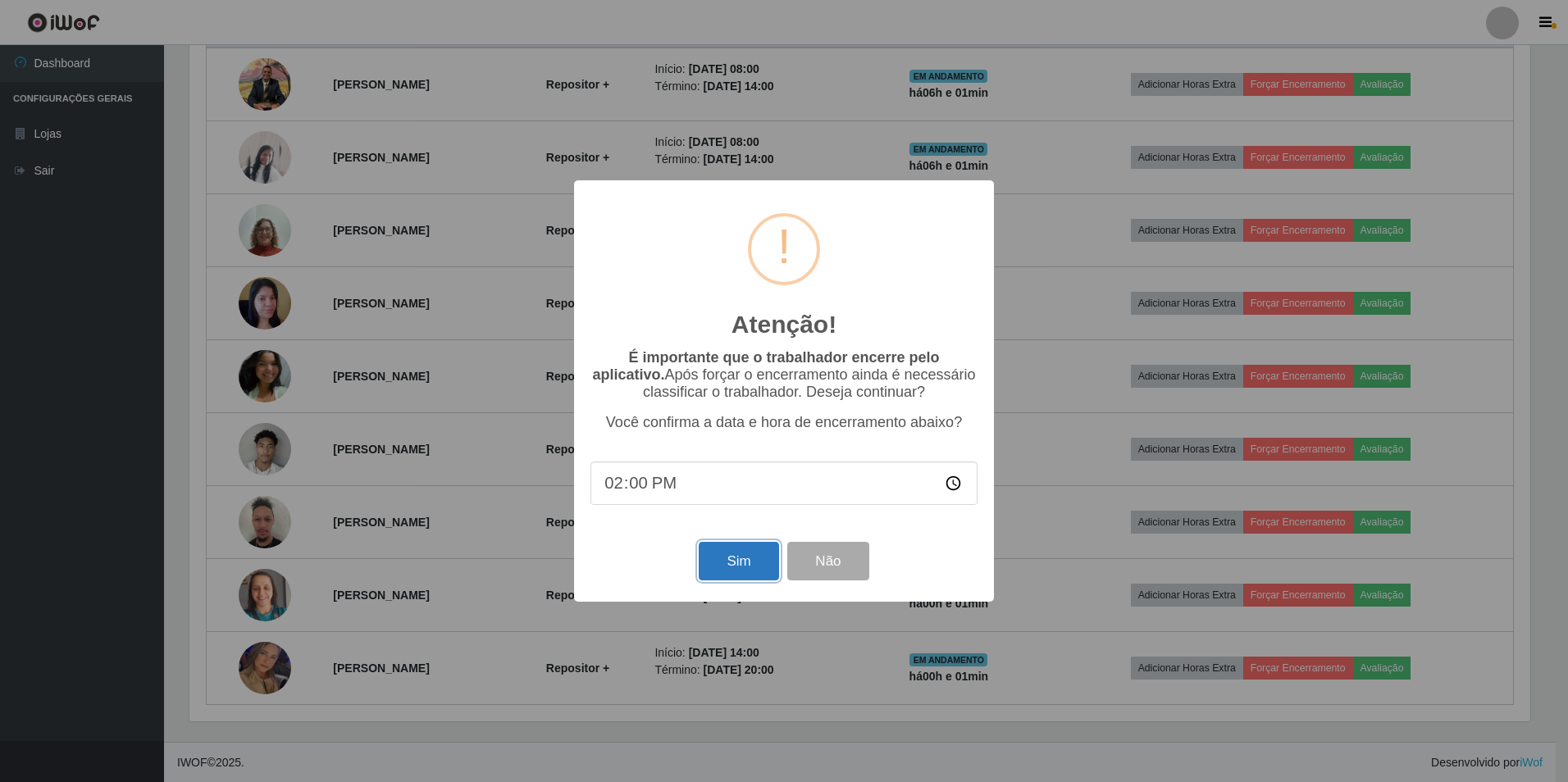
click at [727, 560] on button "Sim" at bounding box center [738, 561] width 79 height 38
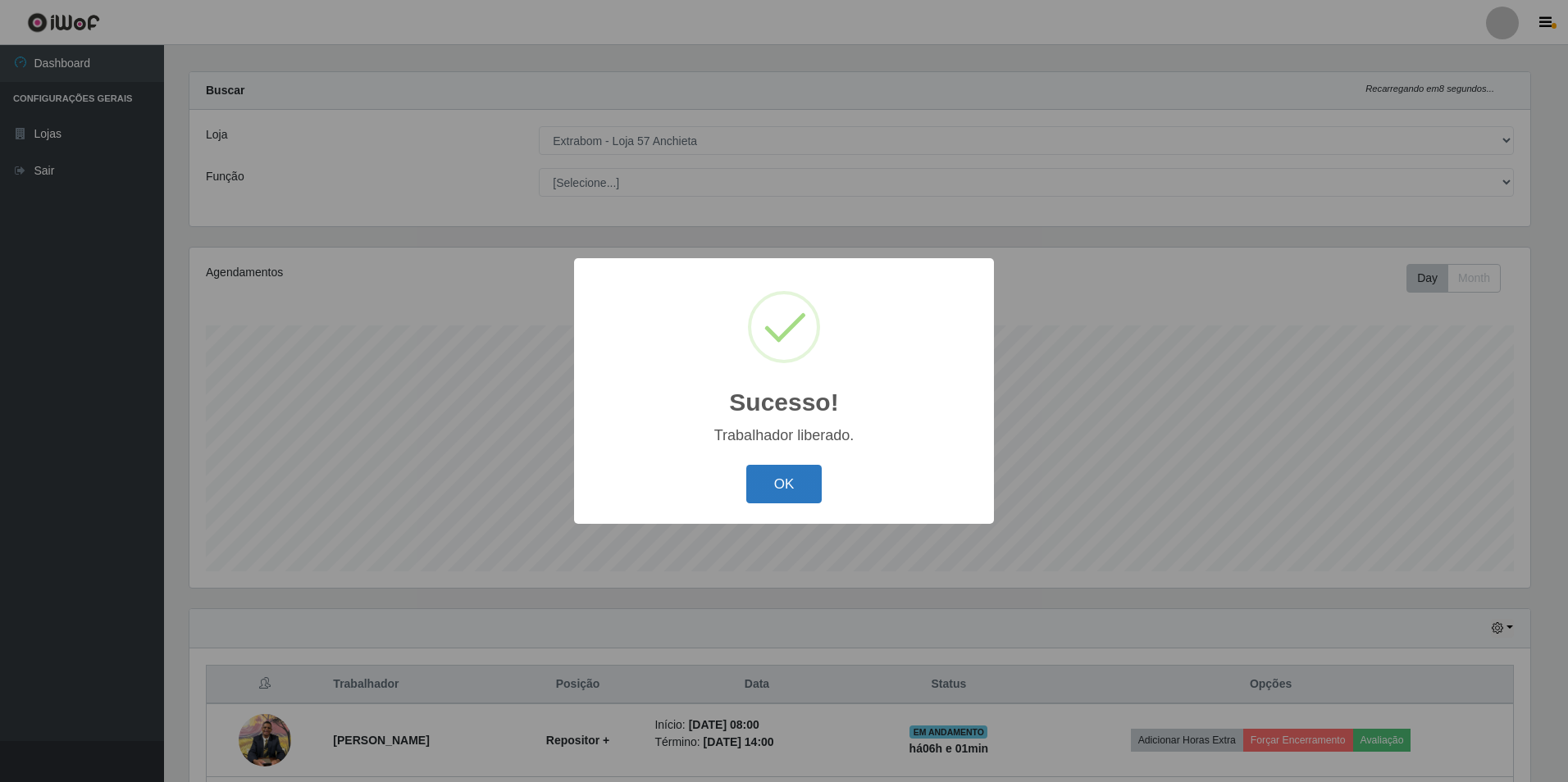
click at [798, 482] on button "OK" at bounding box center [784, 484] width 76 height 38
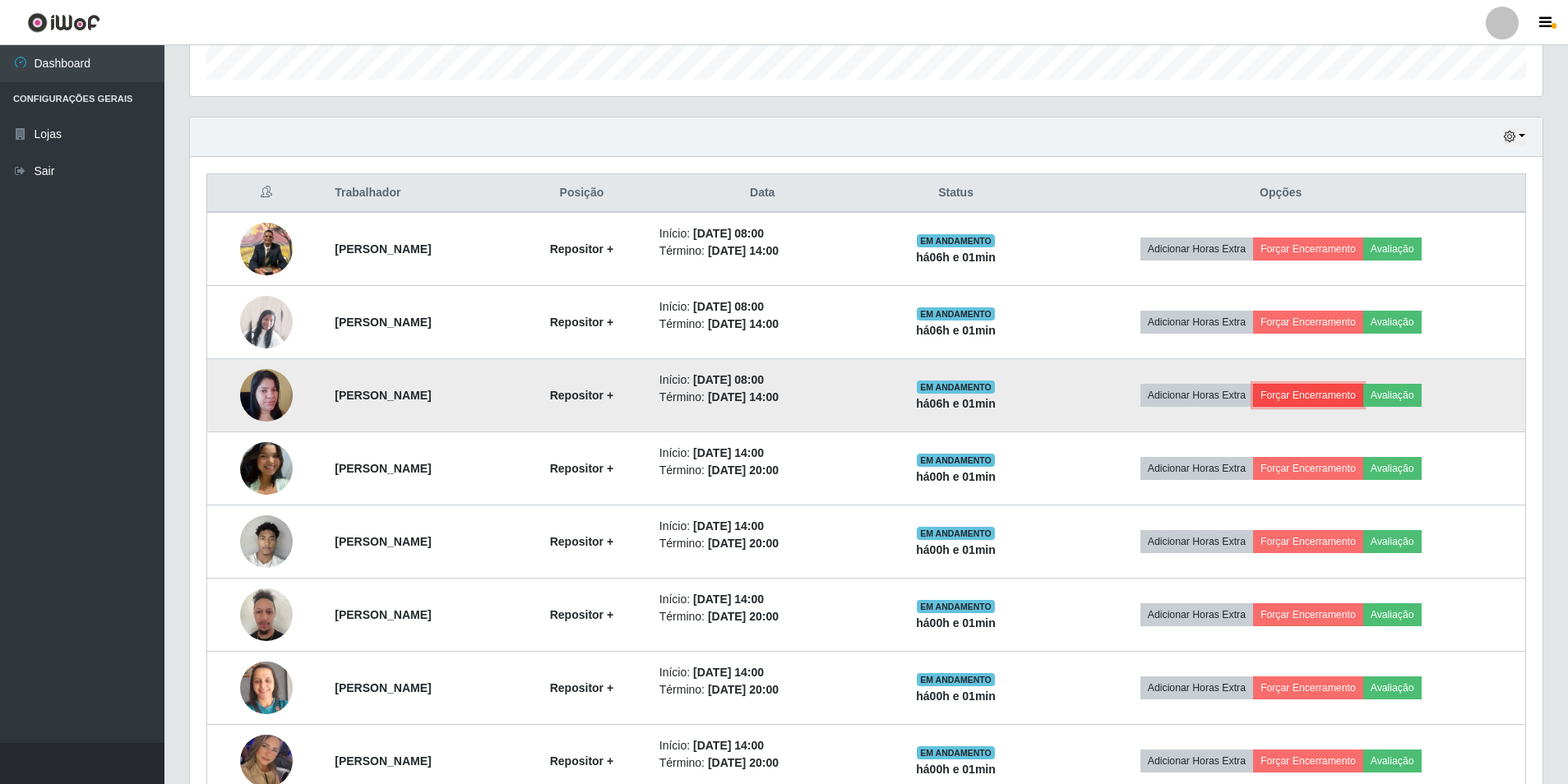
click at [1339, 390] on button "Forçar Encerramento" at bounding box center [1307, 396] width 110 height 23
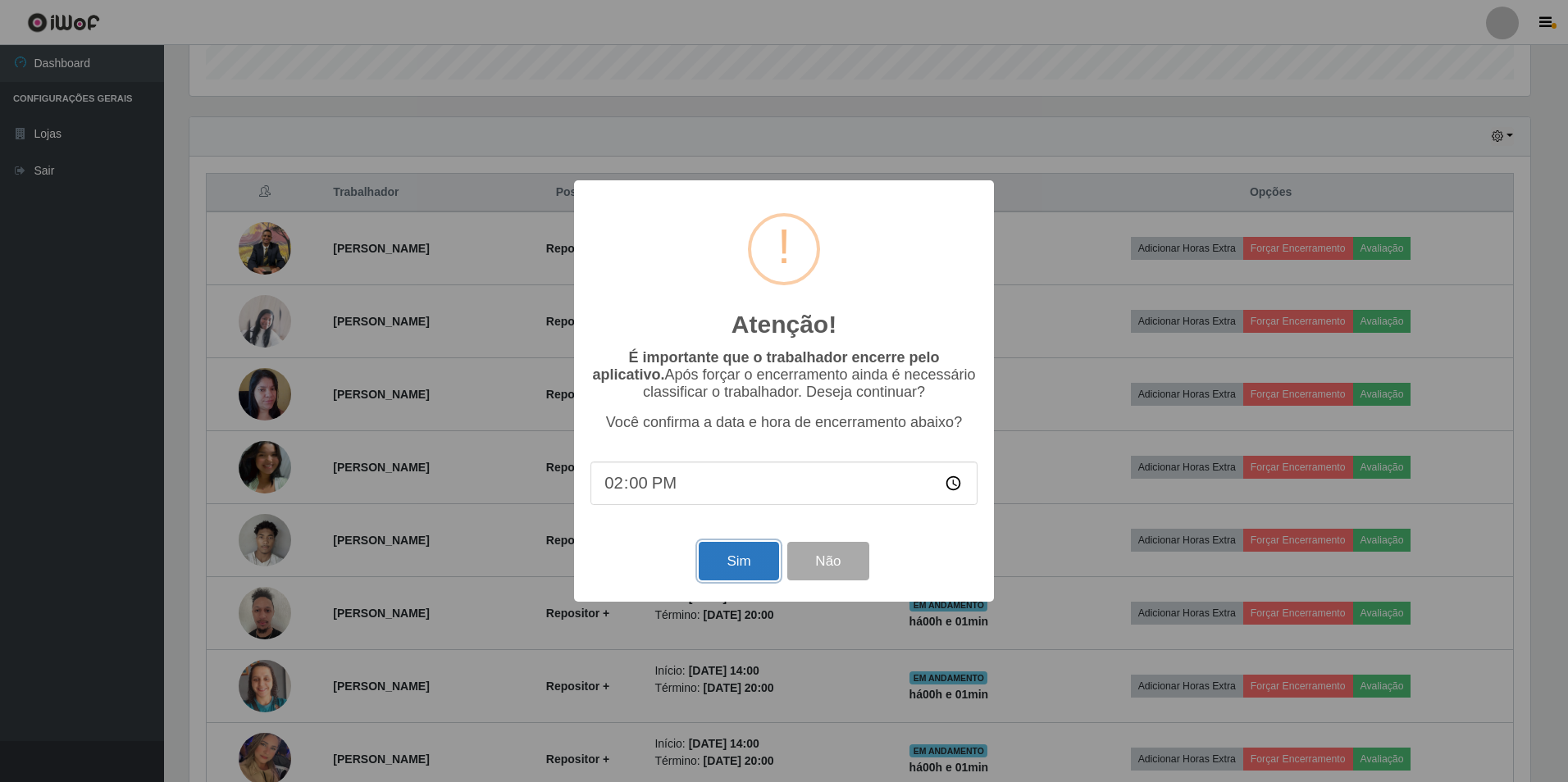
click at [722, 568] on button "Sim" at bounding box center [738, 561] width 79 height 38
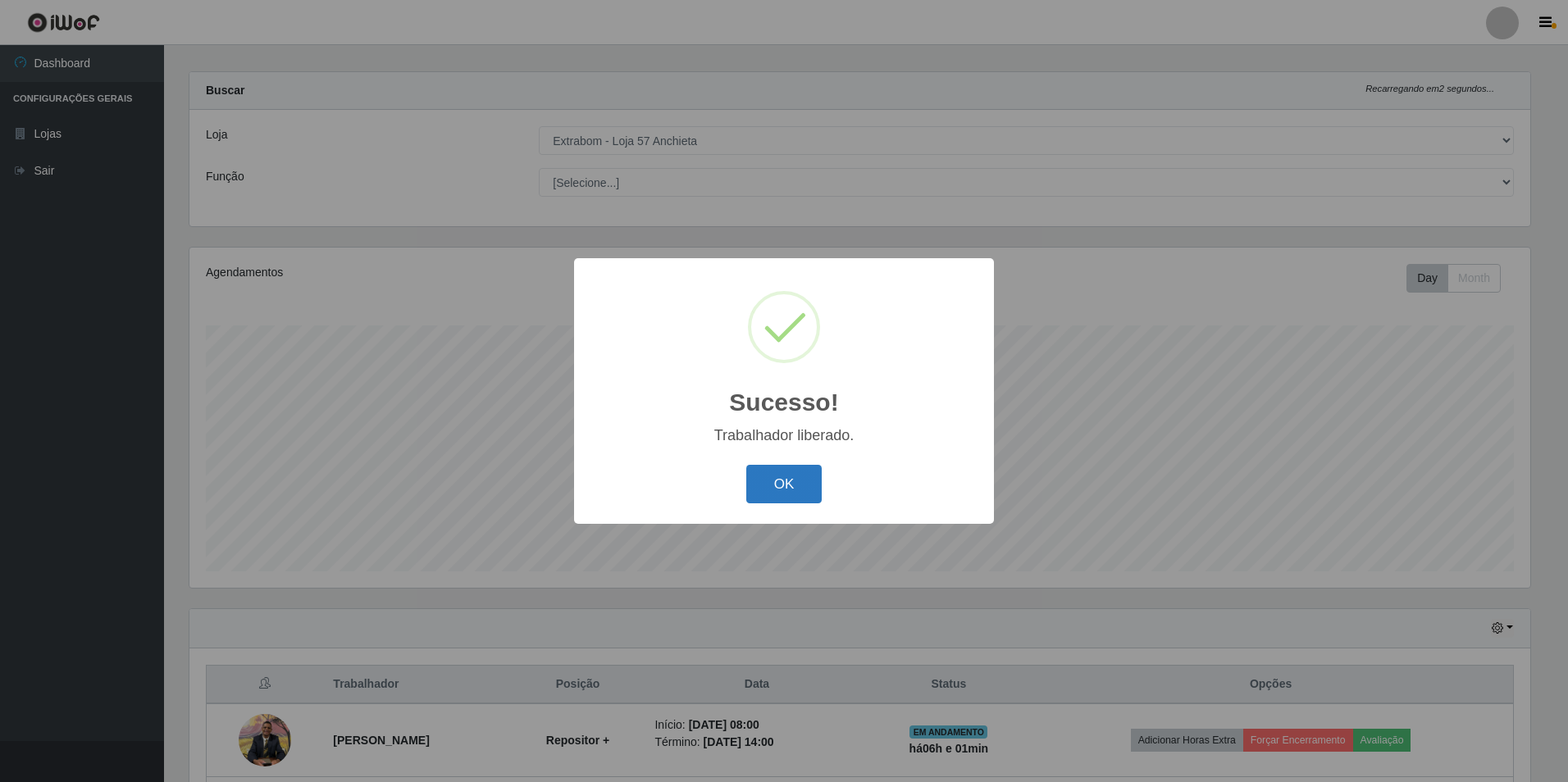
click at [758, 485] on button "OK" at bounding box center [784, 484] width 76 height 38
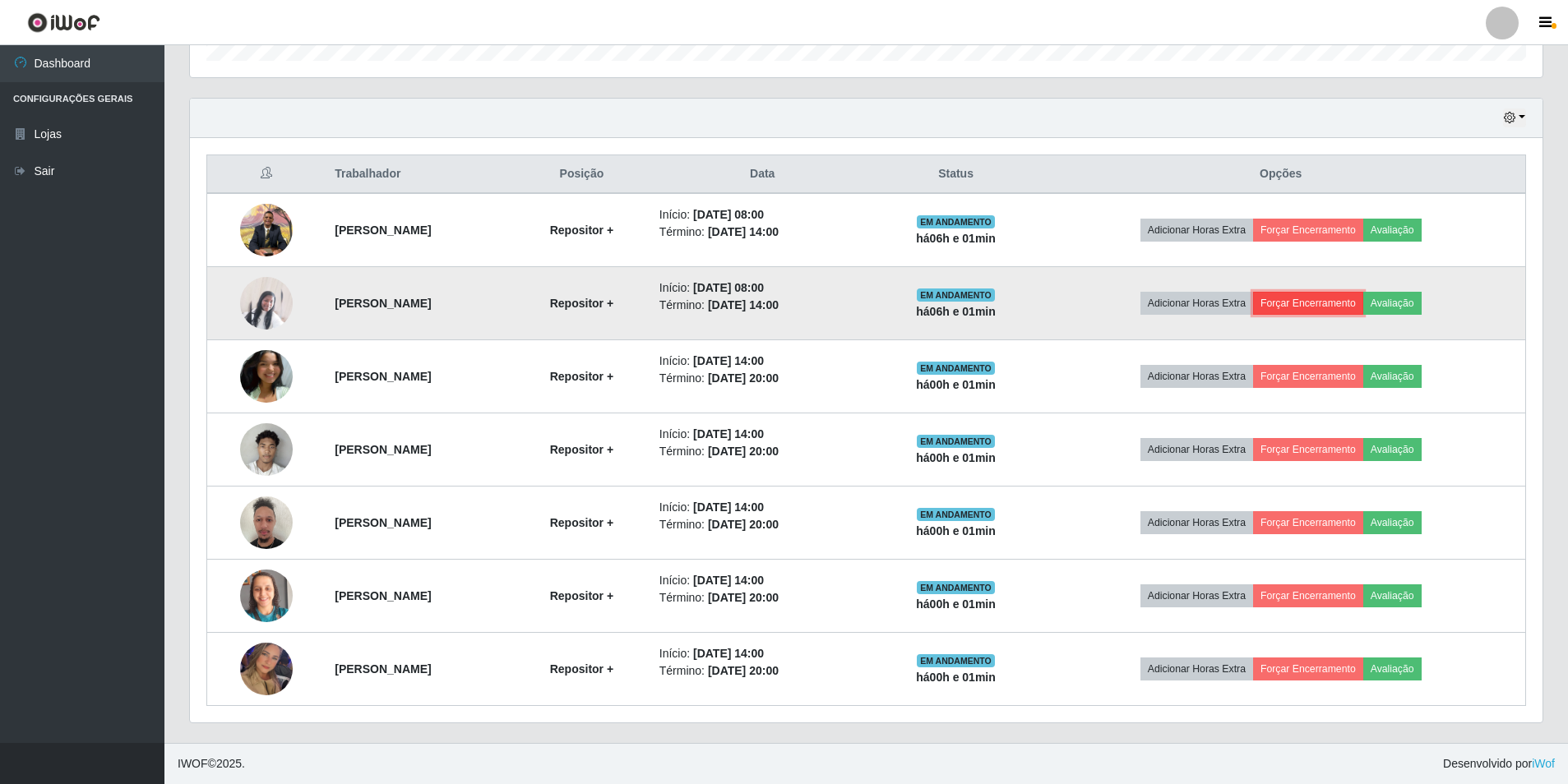
click at [1353, 311] on button "Forçar Encerramento" at bounding box center [1307, 303] width 110 height 23
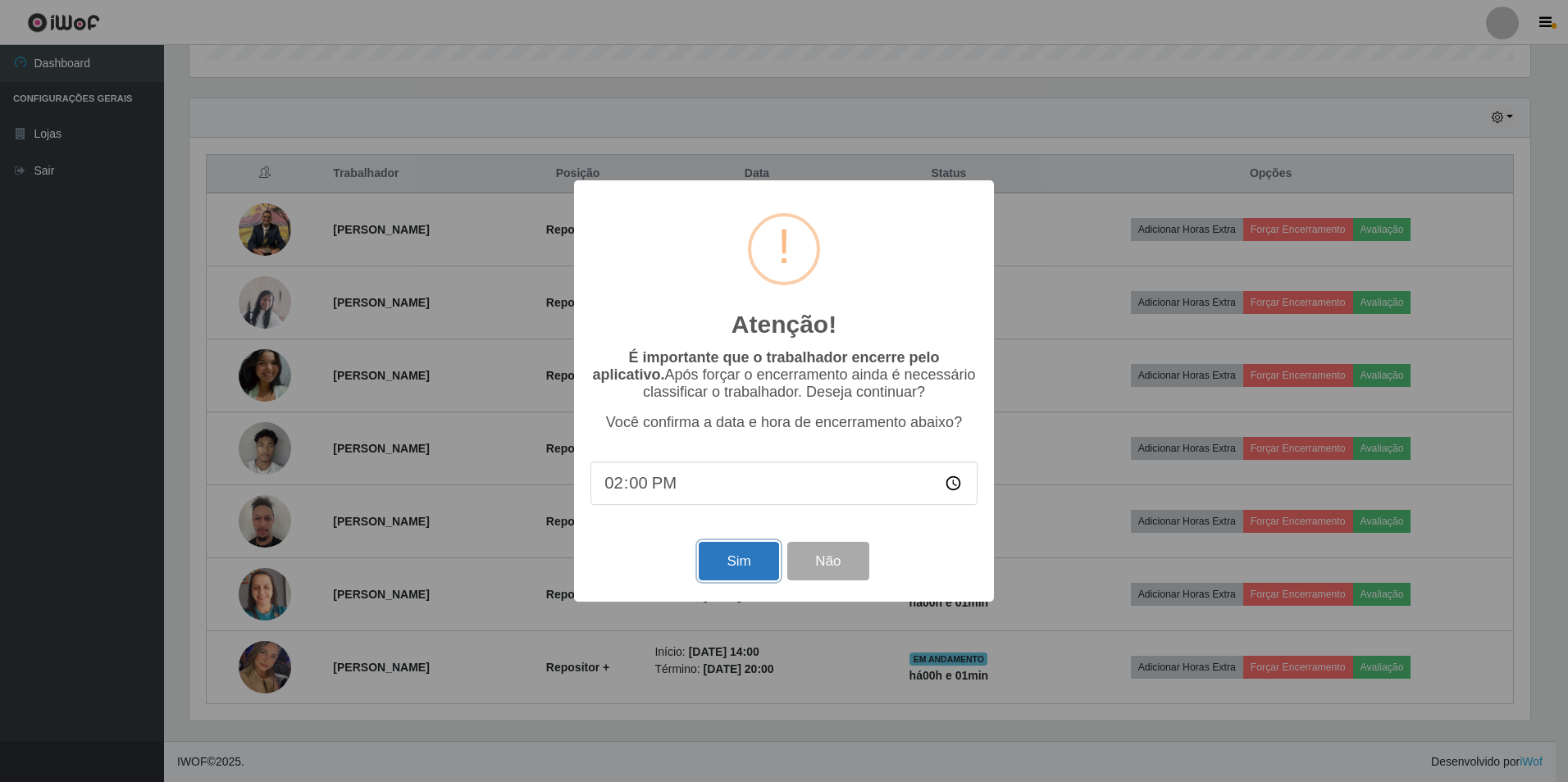
click at [734, 550] on button "Sim" at bounding box center [738, 561] width 79 height 38
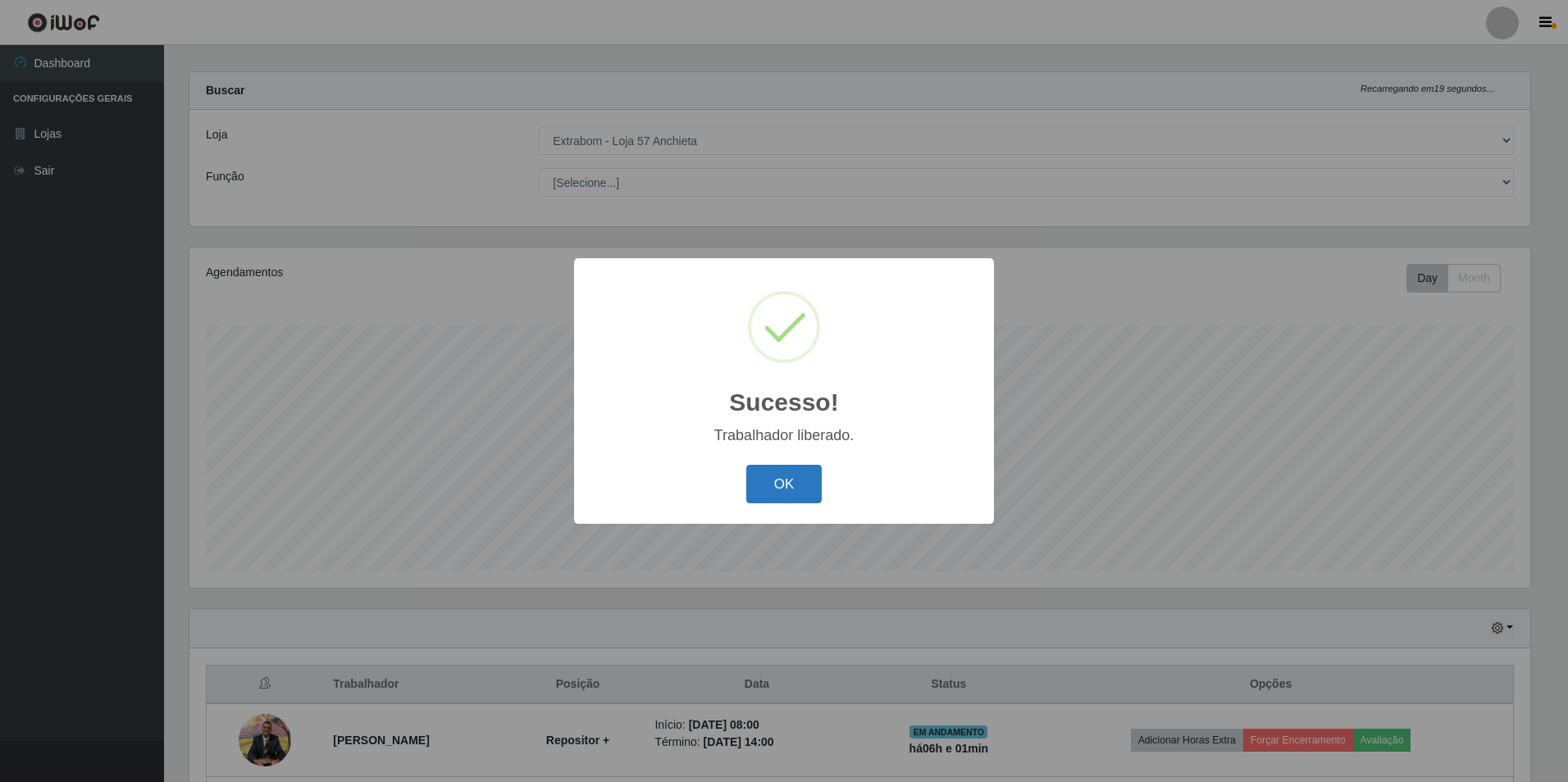
click at [753, 485] on button "OK" at bounding box center [784, 484] width 76 height 38
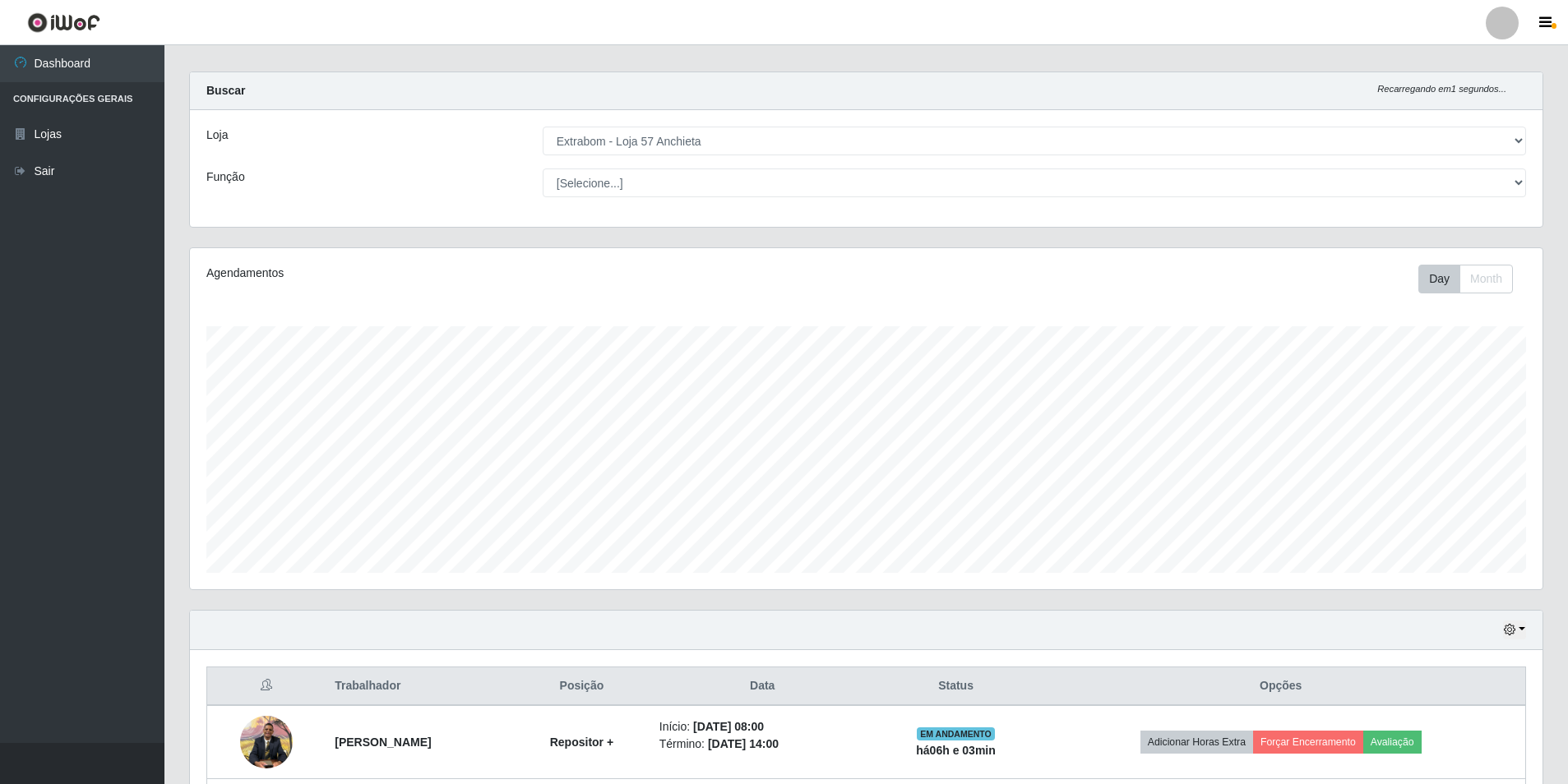
scroll to position [343, 0]
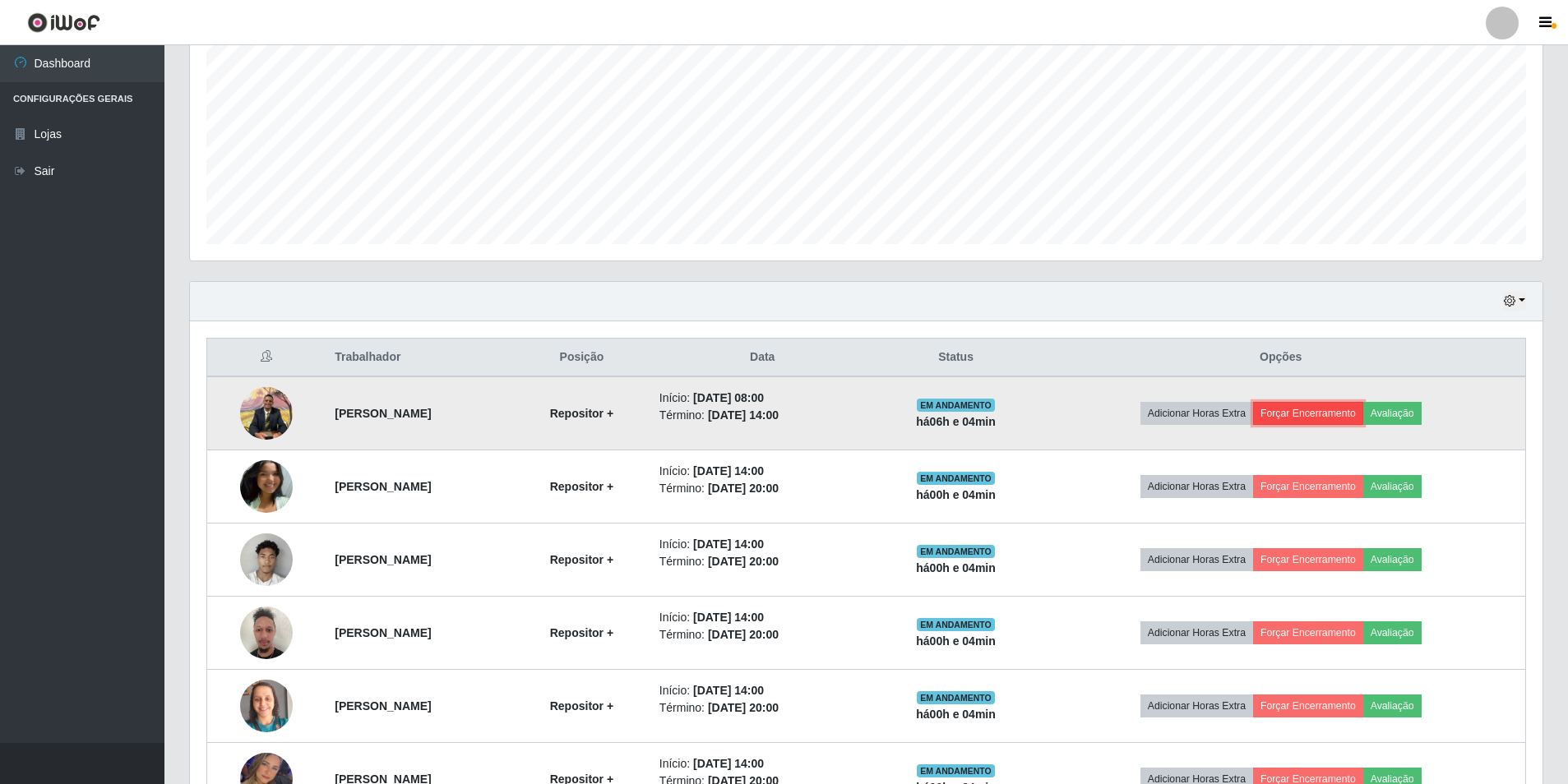
click at [1341, 409] on button "Forçar Encerramento" at bounding box center [1307, 413] width 110 height 23
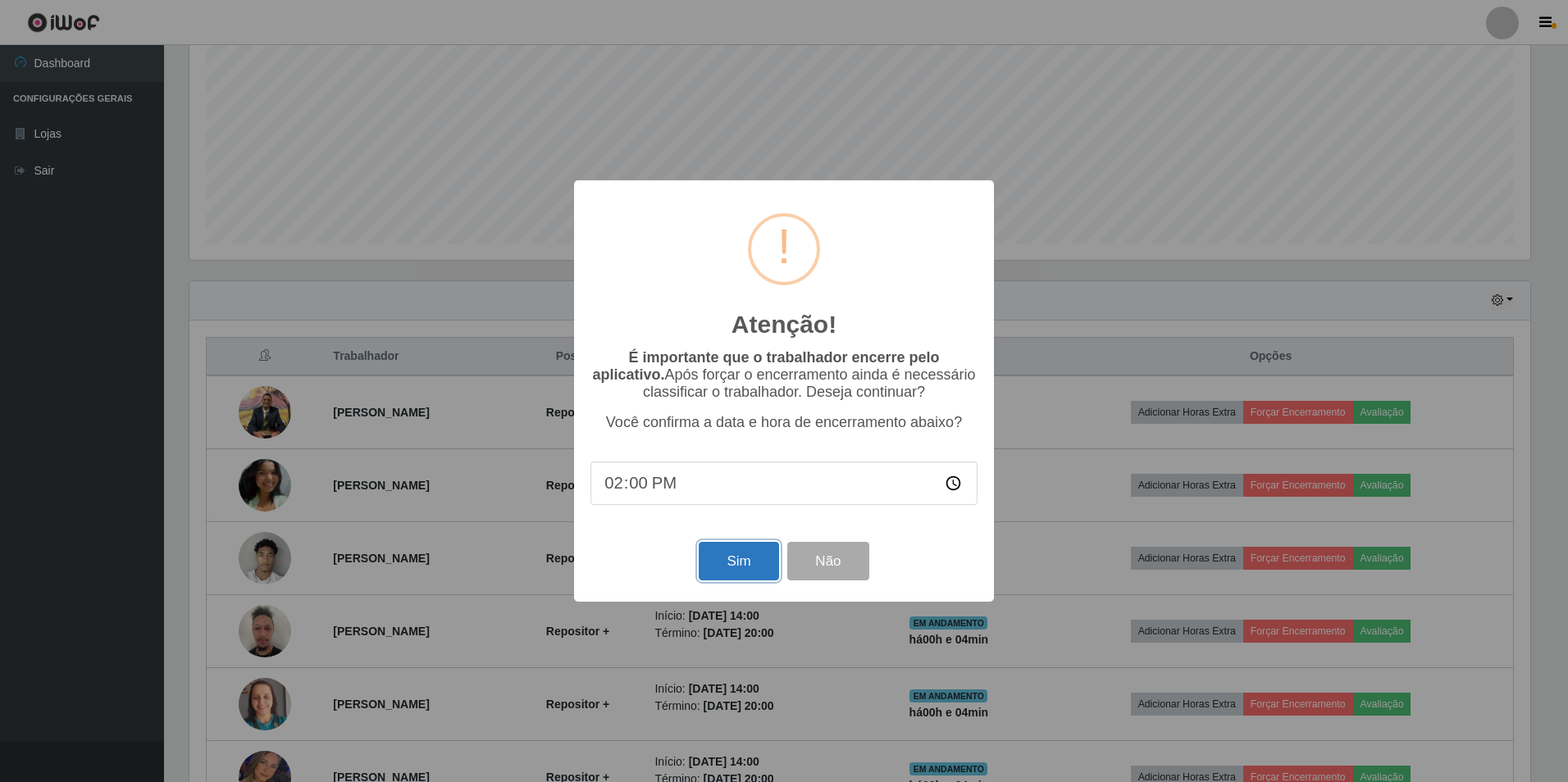
click at [741, 558] on button "Sim" at bounding box center [738, 561] width 79 height 38
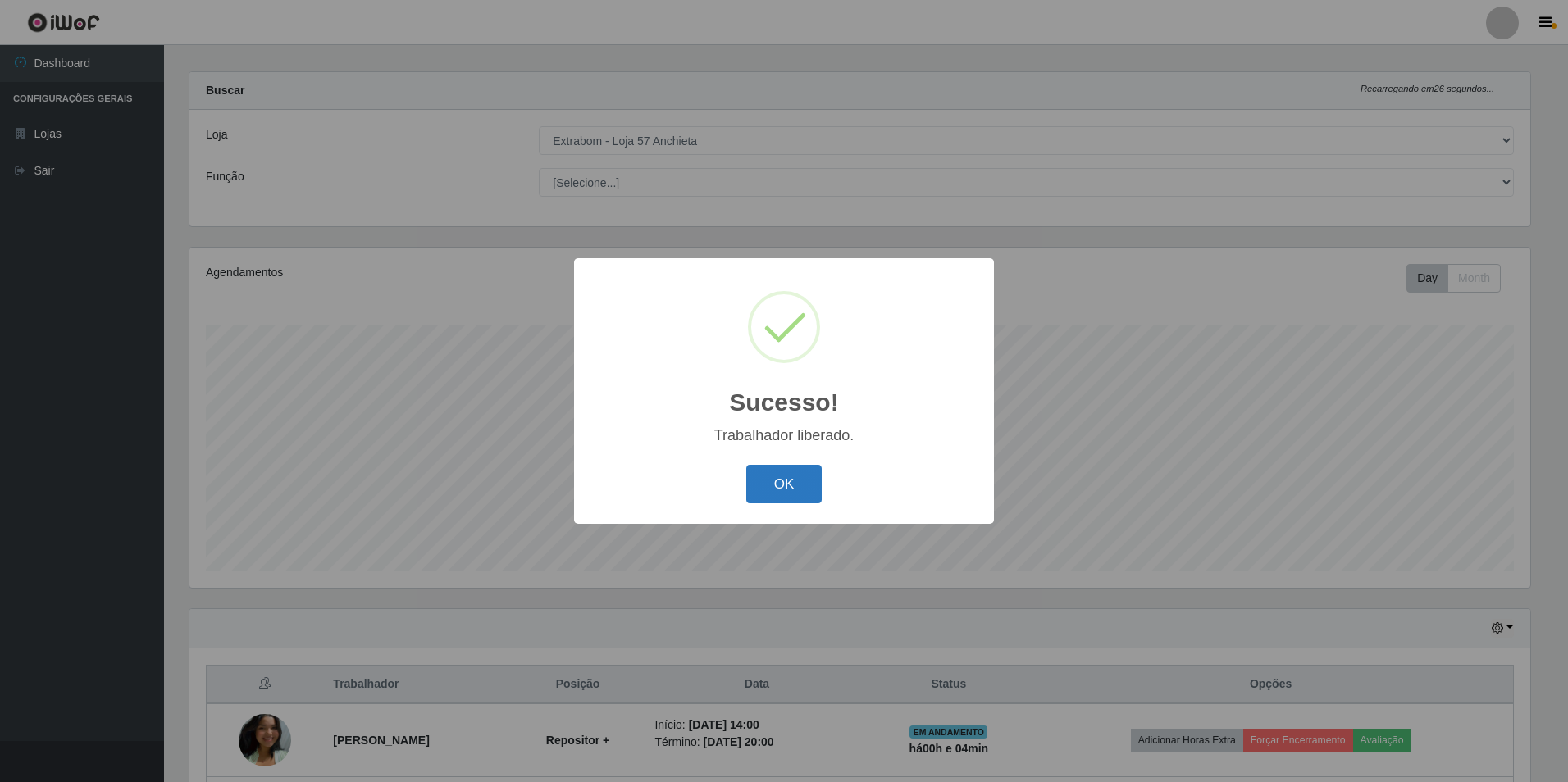
click at [769, 481] on button "OK" at bounding box center [784, 484] width 76 height 38
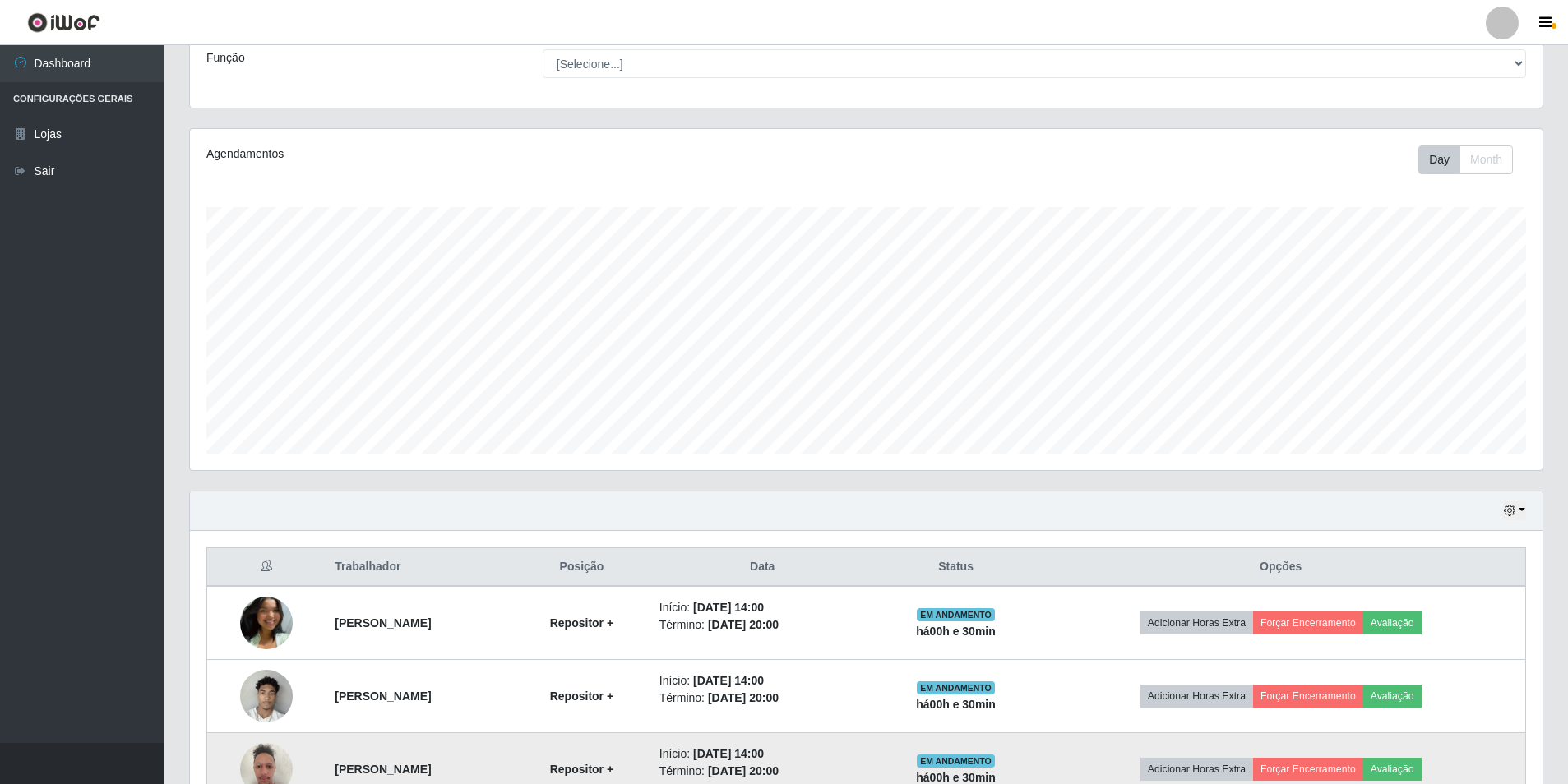
scroll to position [381, 0]
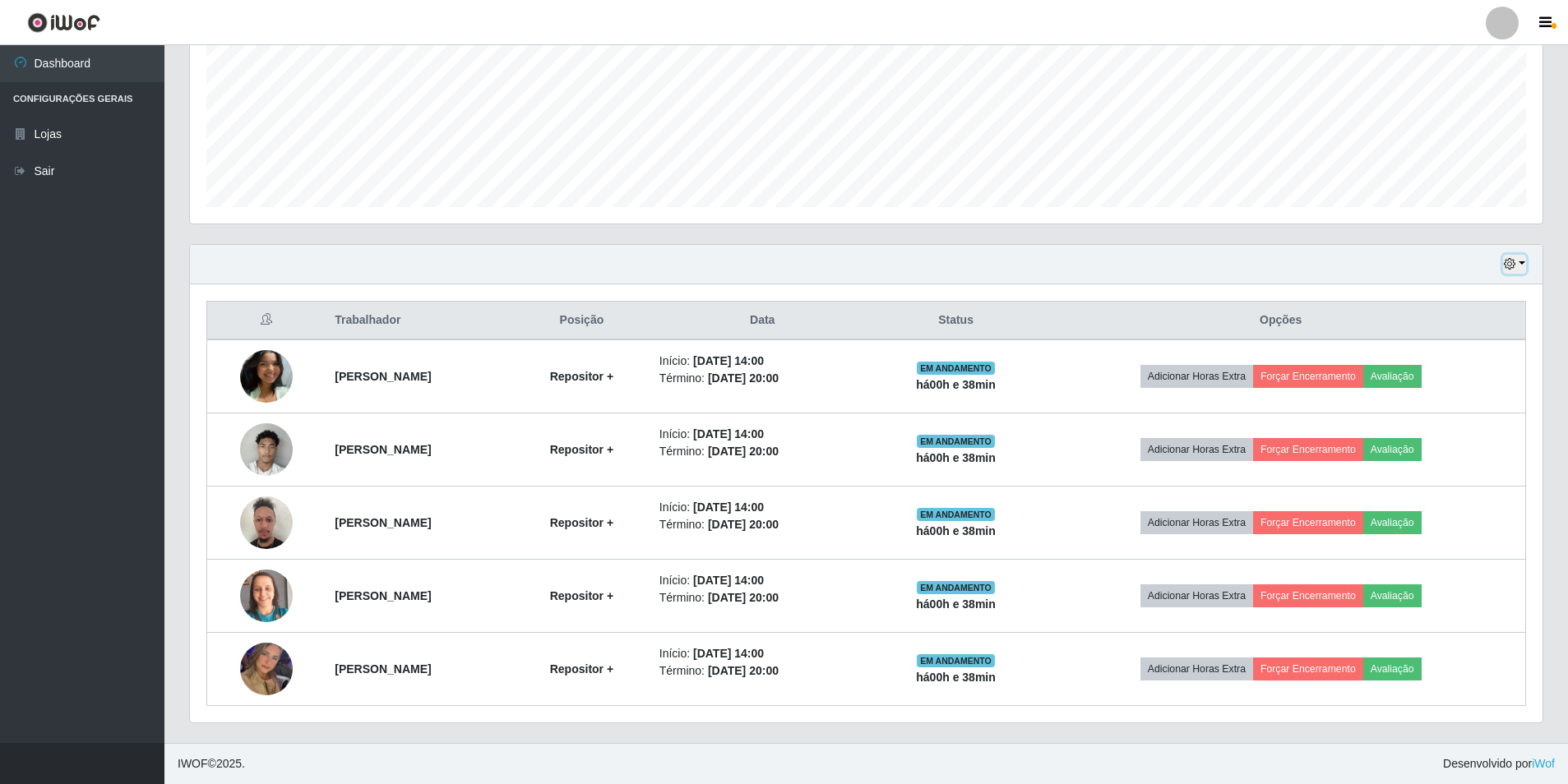
click at [1518, 268] on button "button" at bounding box center [1514, 265] width 23 height 19
click at [1456, 401] on button "1 Semana" at bounding box center [1460, 397] width 130 height 34
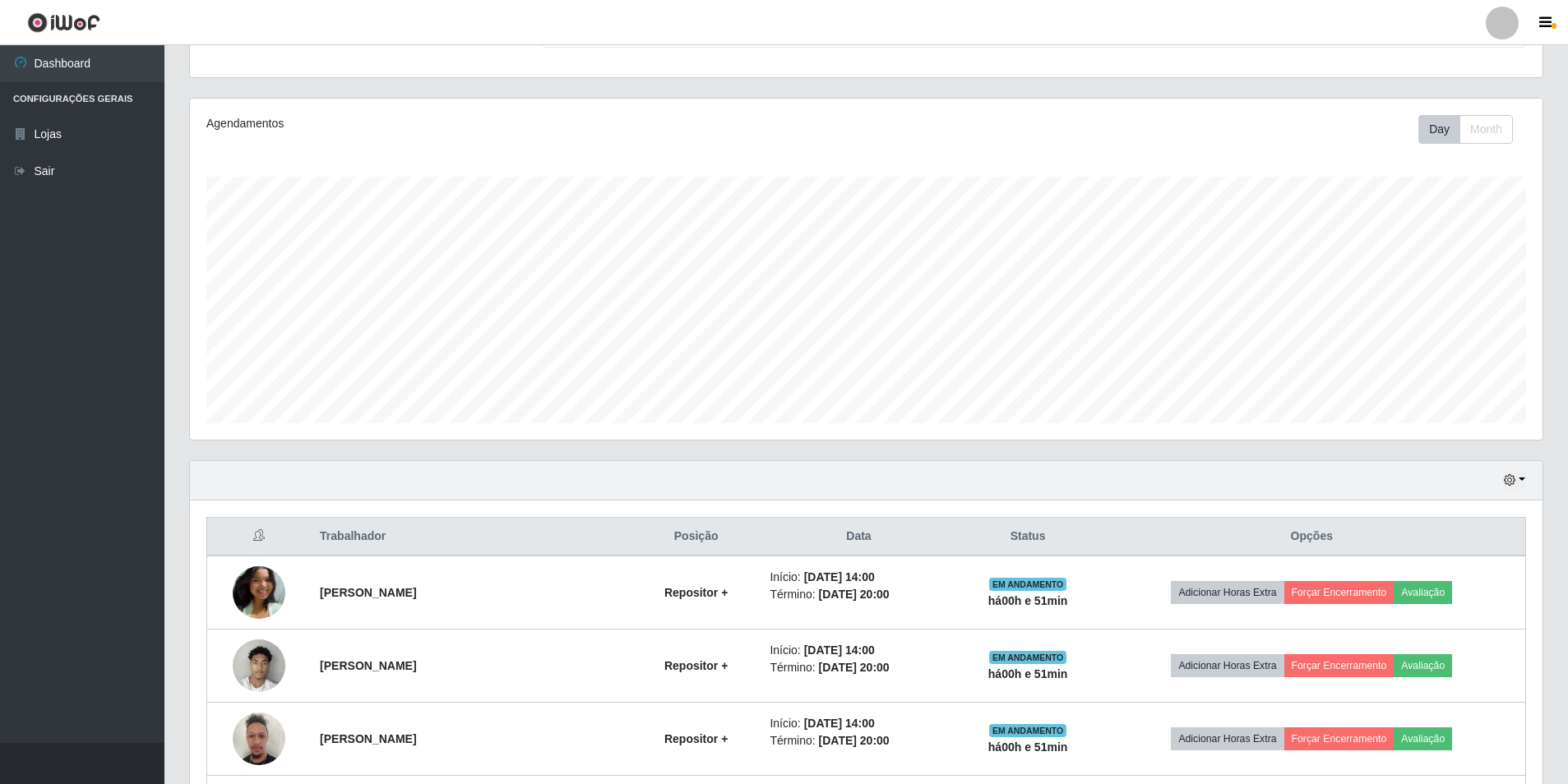
scroll to position [0, 0]
